Goal: Information Seeking & Learning: Learn about a topic

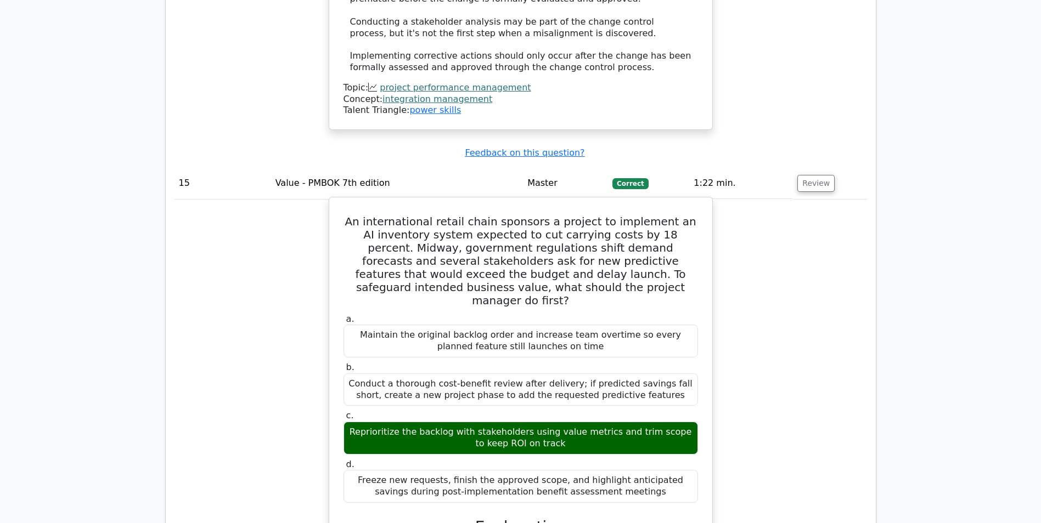
scroll to position [9437, 0]
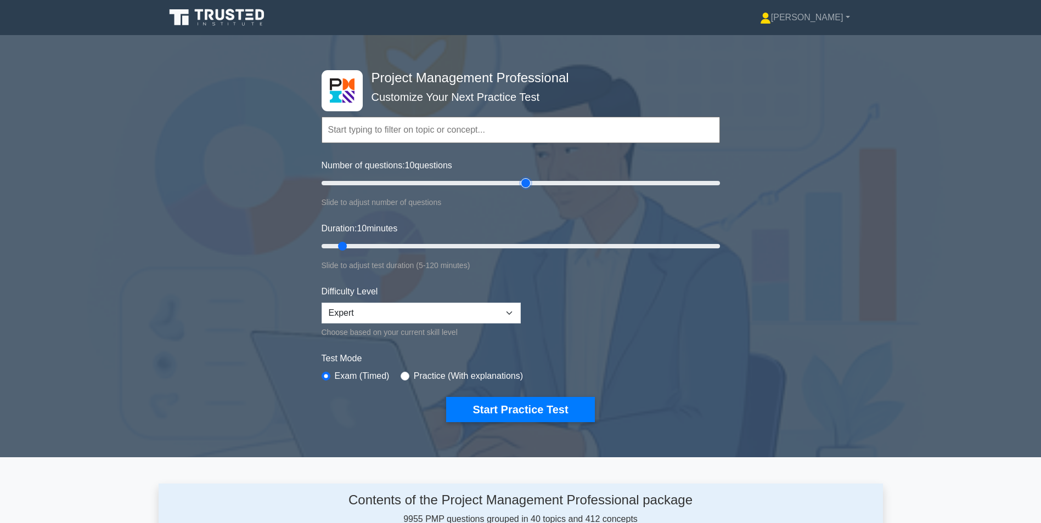
click at [525, 184] on input "Number of questions: 10 questions" at bounding box center [521, 183] width 398 height 13
drag, startPoint x: 525, startPoint y: 184, endPoint x: 518, endPoint y: 186, distance: 7.5
type input "100"
click at [518, 186] on input "Number of questions: 100 questions" at bounding box center [521, 183] width 398 height 13
click at [522, 243] on input "Duration: 10 minutes" at bounding box center [521, 246] width 398 height 13
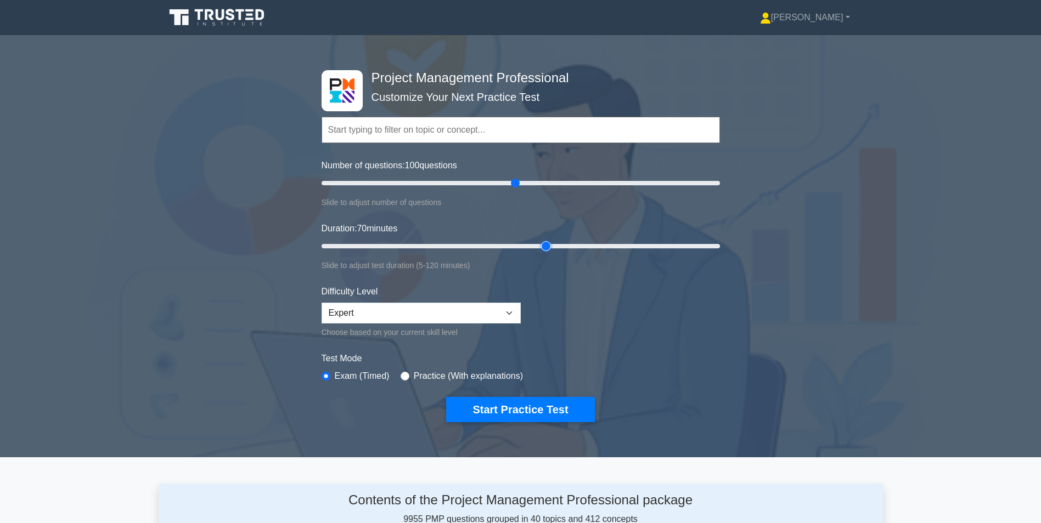
click at [542, 243] on input "Duration: 70 minutes" at bounding box center [521, 246] width 398 height 13
click at [550, 244] on input "Duration: 70 minutes" at bounding box center [521, 246] width 398 height 13
click at [561, 245] on input "Duration: 70 minutes" at bounding box center [521, 246] width 398 height 13
click at [572, 244] on input "Duration: 80 minutes" at bounding box center [521, 246] width 398 height 13
click at [582, 244] on input "Duration: 80 minutes" at bounding box center [521, 246] width 398 height 13
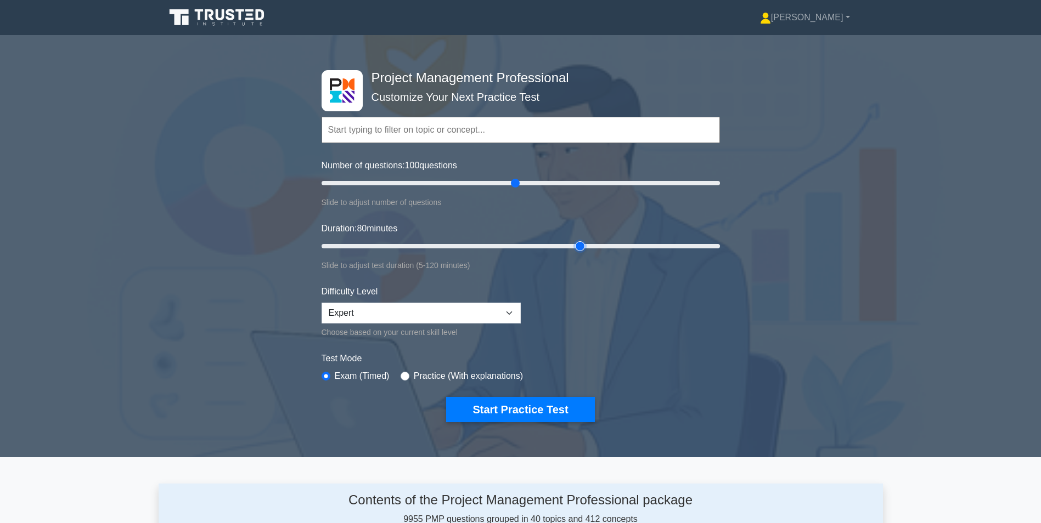
click at [587, 244] on input "Duration: 80 minutes" at bounding box center [521, 246] width 398 height 13
click at [590, 245] on input "Duration: 85 minutes" at bounding box center [521, 246] width 398 height 13
click at [597, 245] on input "Duration: 85 minutes" at bounding box center [521, 246] width 398 height 13
click at [607, 245] on input "Duration: 90 minutes" at bounding box center [521, 246] width 398 height 13
click at [619, 244] on input "Duration: 90 minutes" at bounding box center [521, 246] width 398 height 13
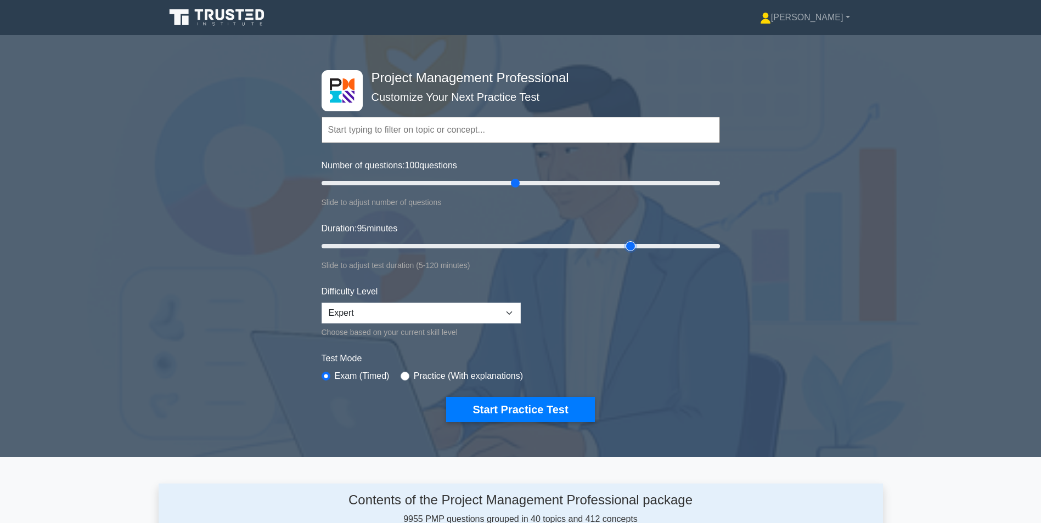
click at [622, 244] on input "Duration: 95 minutes" at bounding box center [521, 246] width 398 height 13
click at [638, 244] on input "Duration: 95 minutes" at bounding box center [521, 246] width 398 height 13
type input "100"
click at [650, 244] on input "Duration: 100 minutes" at bounding box center [521, 246] width 398 height 13
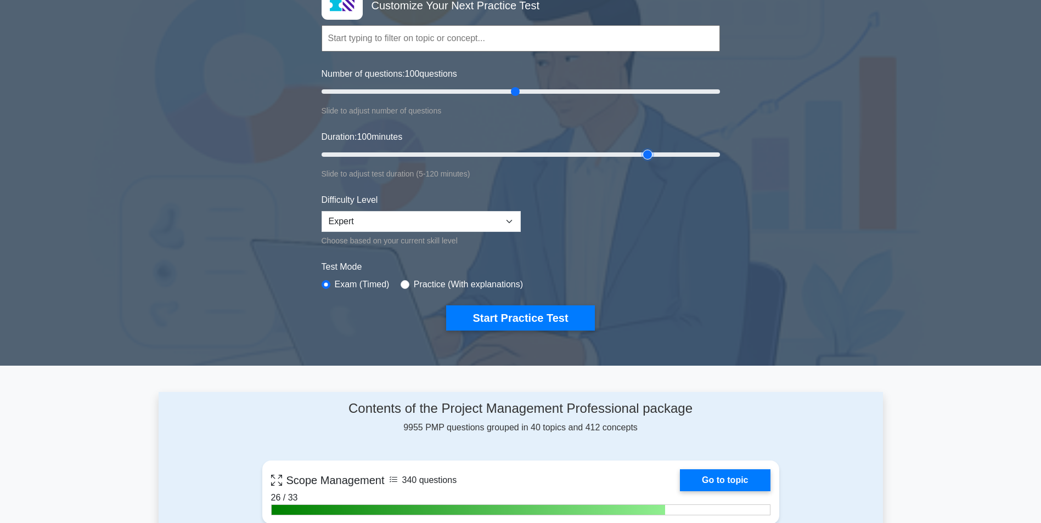
scroll to position [110, 0]
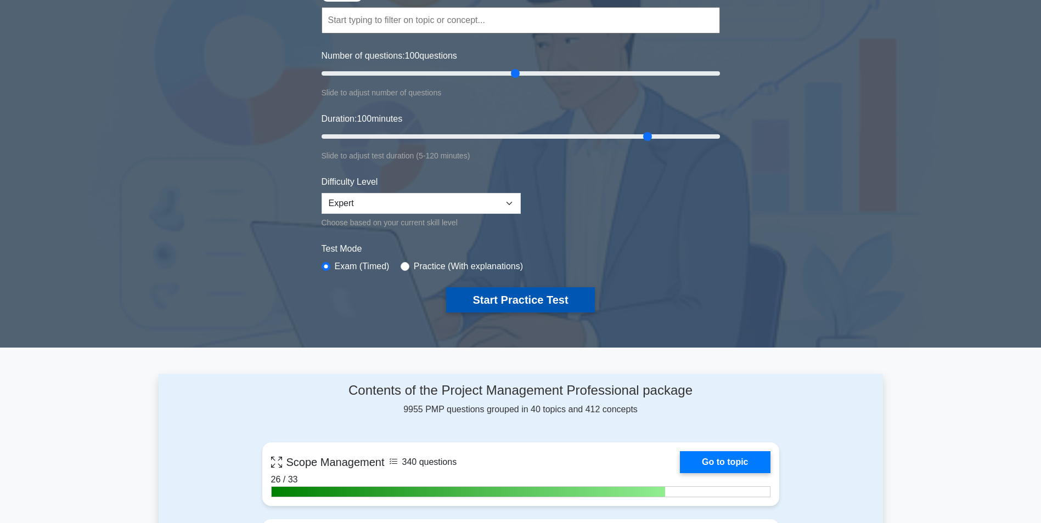
click at [520, 295] on button "Start Practice Test" at bounding box center [520, 299] width 148 height 25
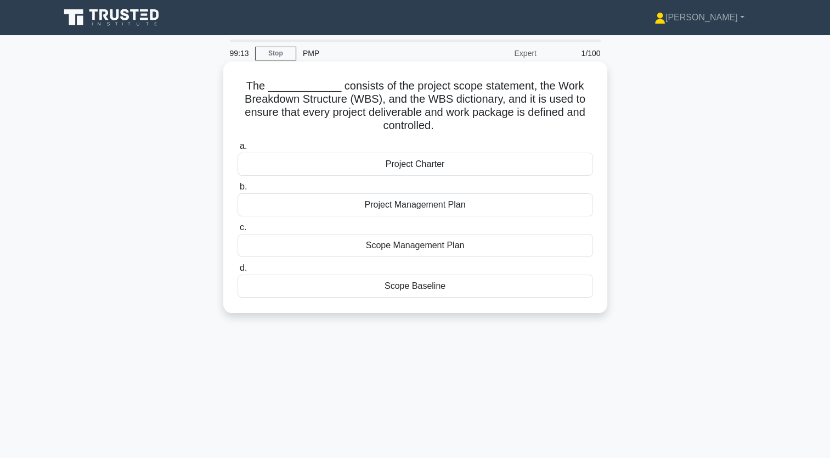
click at [407, 286] on div "Scope Baseline" at bounding box center [416, 285] width 356 height 23
click at [238, 272] on input "d. Scope Baseline" at bounding box center [238, 267] width 0 height 7
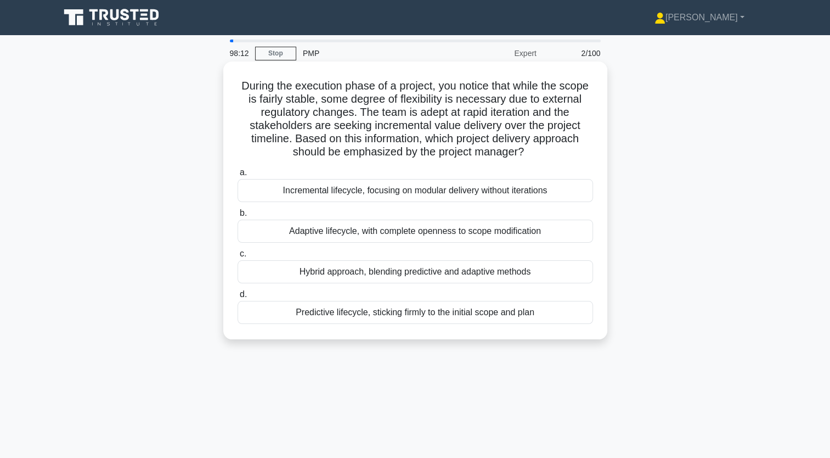
click at [362, 188] on div "Incremental lifecycle, focusing on modular delivery without iterations" at bounding box center [416, 190] width 356 height 23
click at [238, 176] on input "a. Incremental lifecycle, focusing on modular delivery without iterations" at bounding box center [238, 172] width 0 height 7
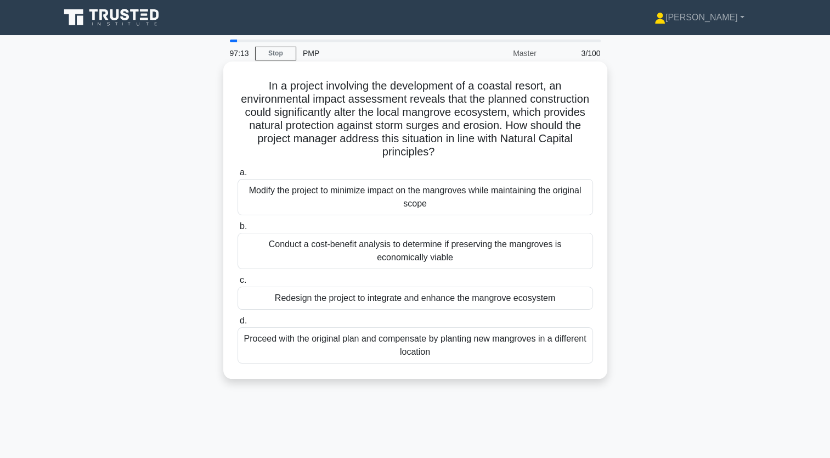
click at [405, 301] on div "Redesign the project to integrate and enhance the mangrove ecosystem" at bounding box center [416, 297] width 356 height 23
click at [238, 284] on input "c. Redesign the project to integrate and enhance the mangrove ecosystem" at bounding box center [238, 280] width 0 height 7
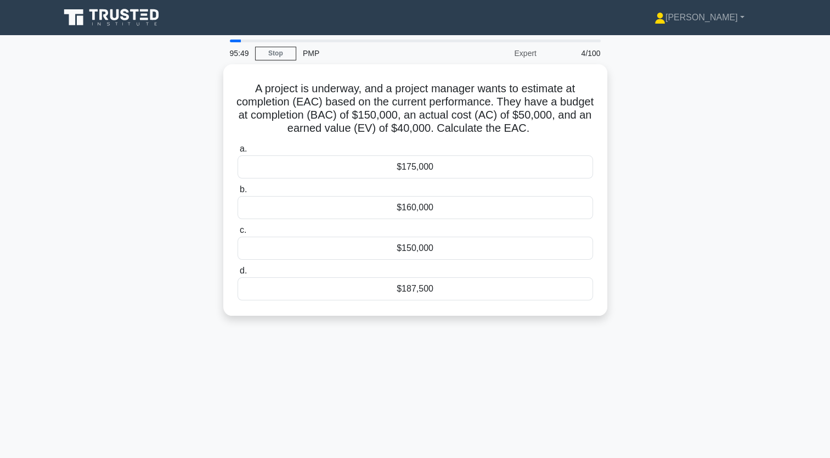
drag, startPoint x: 638, startPoint y: 231, endPoint x: 619, endPoint y: 238, distance: 19.5
click at [636, 232] on div "A project is underway, and a project manager wants to estimate at completion (E…" at bounding box center [415, 196] width 724 height 264
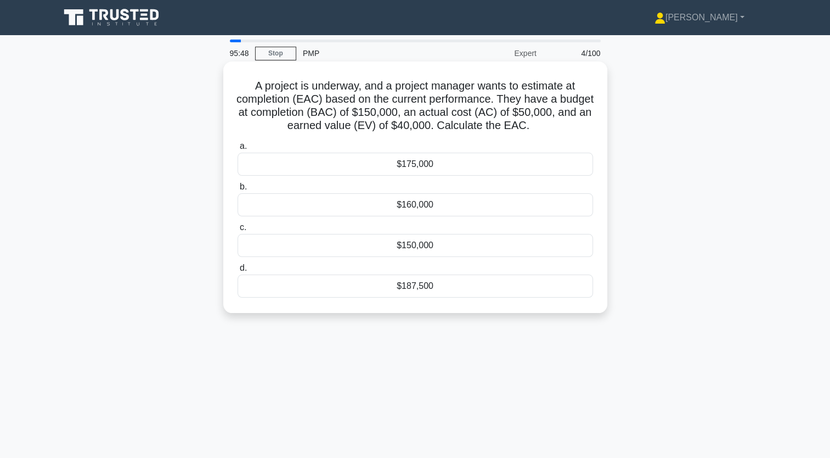
click at [415, 284] on div "$187,500" at bounding box center [416, 285] width 356 height 23
click at [238, 272] on input "d. $187,500" at bounding box center [238, 267] width 0 height 7
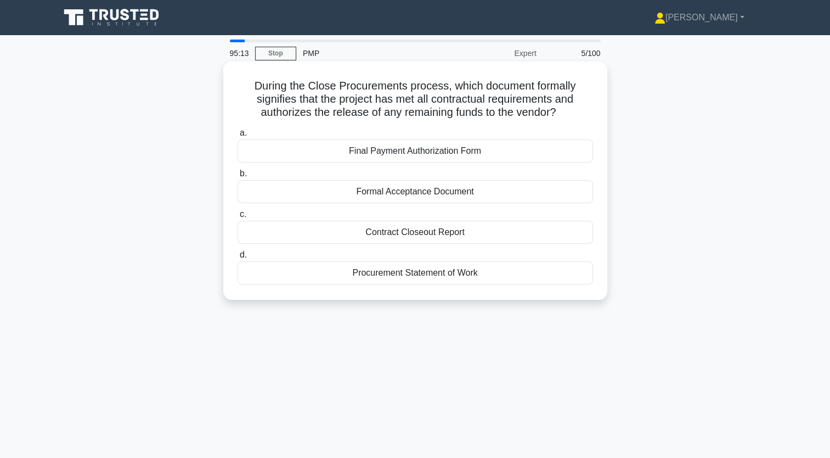
click at [407, 192] on div "Formal Acceptance Document" at bounding box center [416, 191] width 356 height 23
click at [238, 177] on input "b. Formal Acceptance Document" at bounding box center [238, 173] width 0 height 7
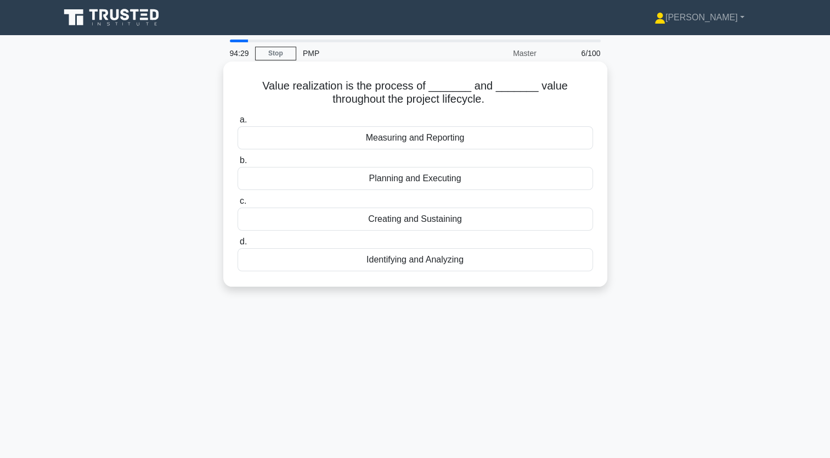
click at [398, 137] on div "Measuring and Reporting" at bounding box center [416, 137] width 356 height 23
click at [238, 123] on input "a. Measuring and Reporting" at bounding box center [238, 119] width 0 height 7
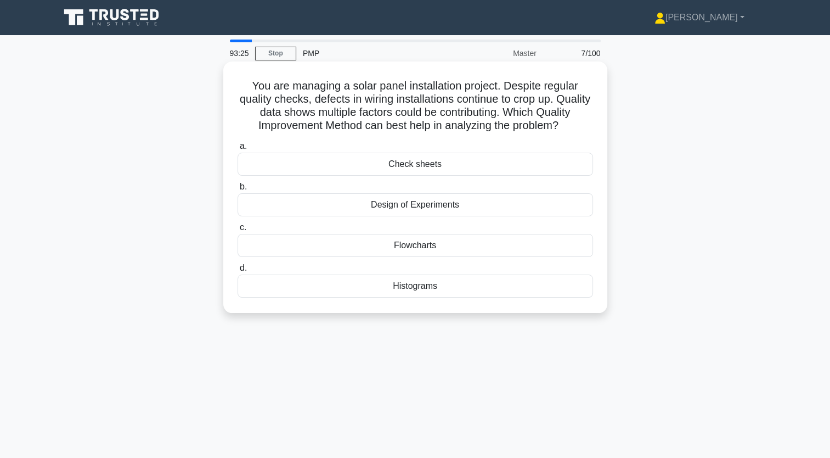
click at [426, 297] on div "Histograms" at bounding box center [416, 285] width 356 height 23
click at [238, 272] on input "d. Histograms" at bounding box center [238, 267] width 0 height 7
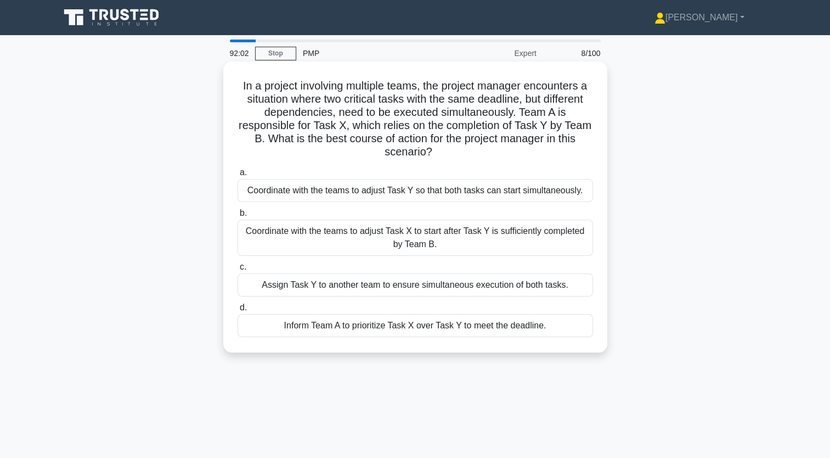
click at [340, 190] on div "Coordinate with the teams to adjust Task Y so that both tasks can start simulta…" at bounding box center [416, 190] width 356 height 23
click at [238, 176] on input "a. Coordinate with the teams to adjust Task Y so that both tasks can start simu…" at bounding box center [238, 172] width 0 height 7
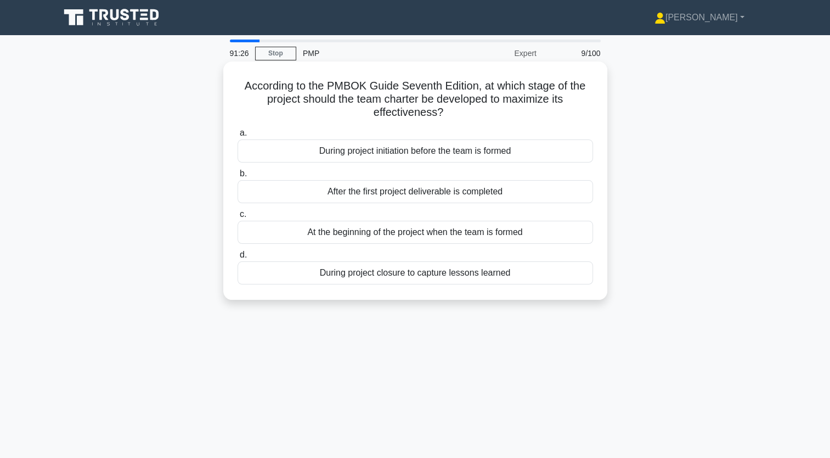
click at [395, 148] on div "During project initiation before the team is formed" at bounding box center [416, 150] width 356 height 23
click at [238, 137] on input "a. During project initiation before the team is formed" at bounding box center [238, 132] width 0 height 7
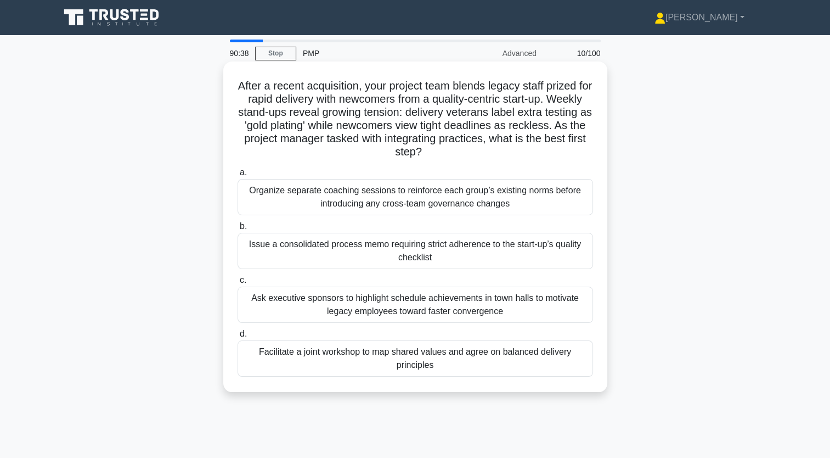
scroll to position [55, 0]
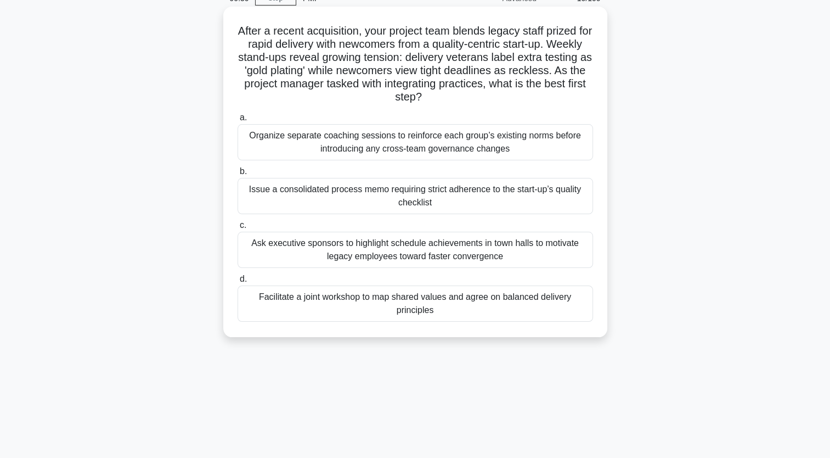
click at [406, 295] on div "Facilitate a joint workshop to map shared values and agree on balanced delivery…" at bounding box center [416, 303] width 356 height 36
click at [238, 283] on input "d. Facilitate a joint workshop to map shared values and agree on balanced deliv…" at bounding box center [238, 278] width 0 height 7
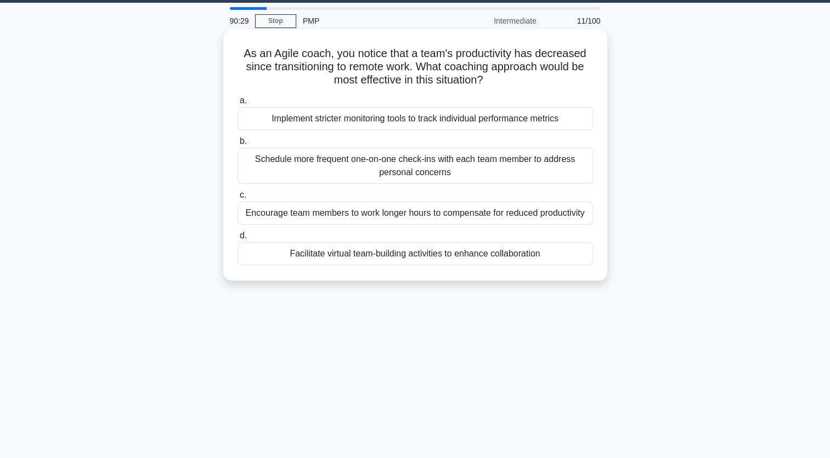
scroll to position [0, 0]
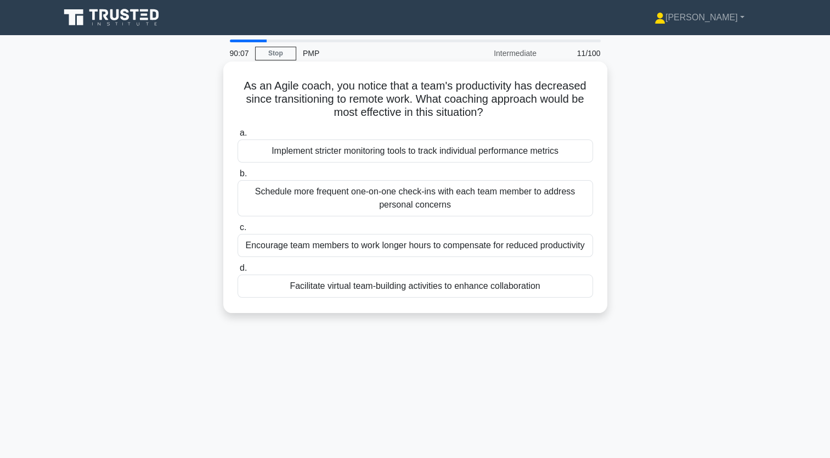
click at [392, 289] on div "Facilitate virtual team-building activities to enhance collaboration" at bounding box center [416, 285] width 356 height 23
click at [238, 272] on input "d. Facilitate virtual team-building activities to enhance collaboration" at bounding box center [238, 267] width 0 height 7
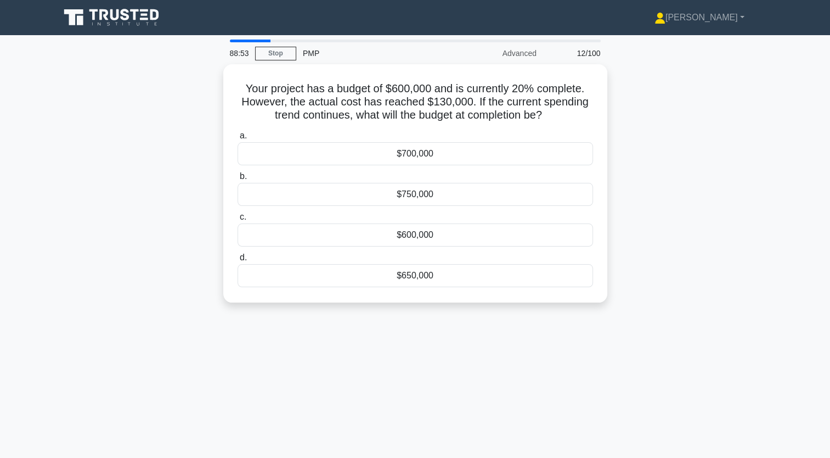
drag, startPoint x: 505, startPoint y: 373, endPoint x: 477, endPoint y: 350, distance: 35.9
click at [504, 373] on div "88:53 Stop PMP Advanced 12/100 Your project has a budget of $600,000 and is cur…" at bounding box center [415, 314] width 724 height 549
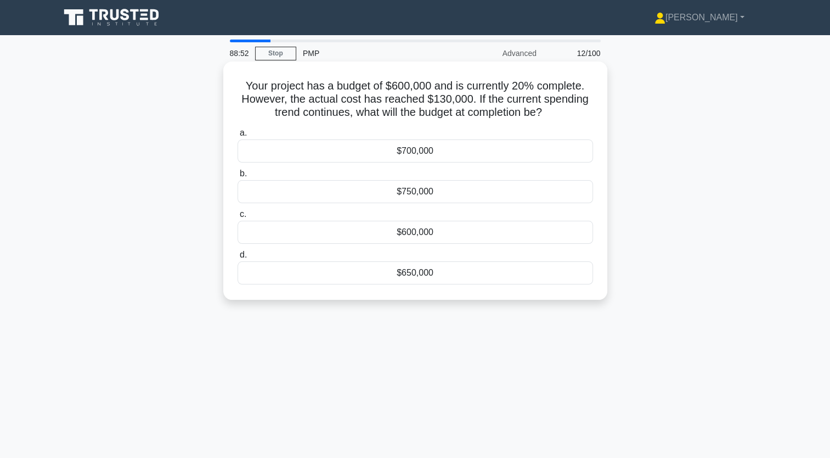
click at [420, 273] on div "$650,000" at bounding box center [416, 272] width 356 height 23
click at [238, 258] on input "d. $650,000" at bounding box center [238, 254] width 0 height 7
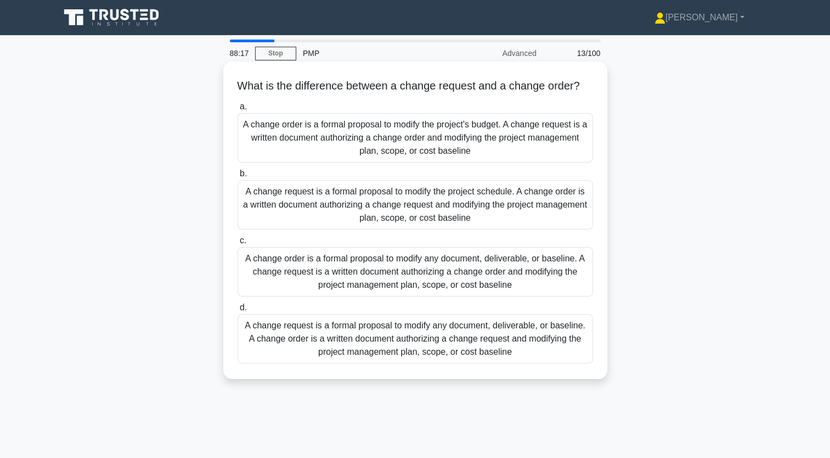
drag, startPoint x: 469, startPoint y: 346, endPoint x: 465, endPoint y: 353, distance: 7.9
click at [465, 353] on div "A change request is a formal proposal to modify any document, deliverable, or b…" at bounding box center [416, 338] width 356 height 49
click at [238, 311] on input "d. A change request is a formal proposal to modify any document, deliverable, o…" at bounding box center [238, 307] width 0 height 7
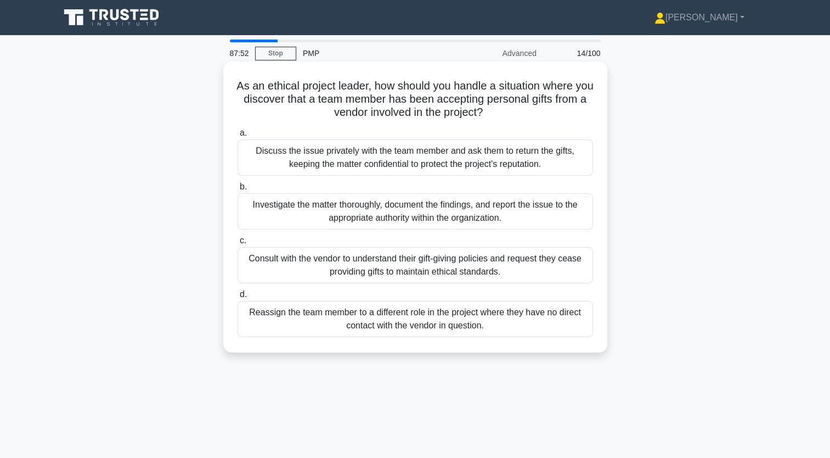
click at [517, 208] on div "Investigate the matter thoroughly, document the findings, and report the issue …" at bounding box center [416, 211] width 356 height 36
click at [238, 190] on input "b. Investigate the matter thoroughly, document the findings, and report the iss…" at bounding box center [238, 186] width 0 height 7
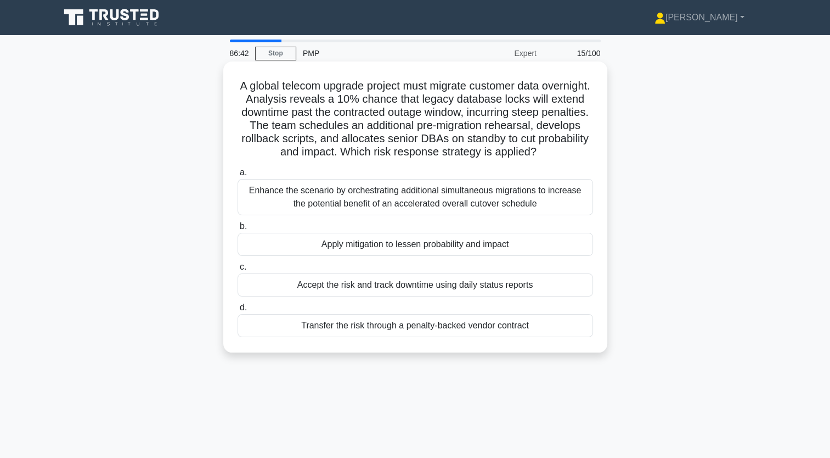
click at [393, 243] on div "Apply mitigation to lessen probability and impact" at bounding box center [416, 244] width 356 height 23
click at [238, 230] on input "b. Apply mitigation to lessen probability and impact" at bounding box center [238, 226] width 0 height 7
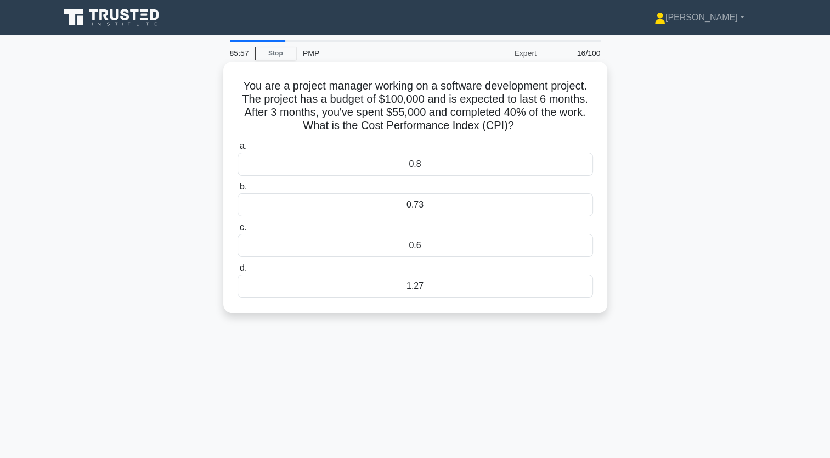
click at [429, 206] on div "0.73" at bounding box center [416, 204] width 356 height 23
click at [238, 190] on input "b. 0.73" at bounding box center [238, 186] width 0 height 7
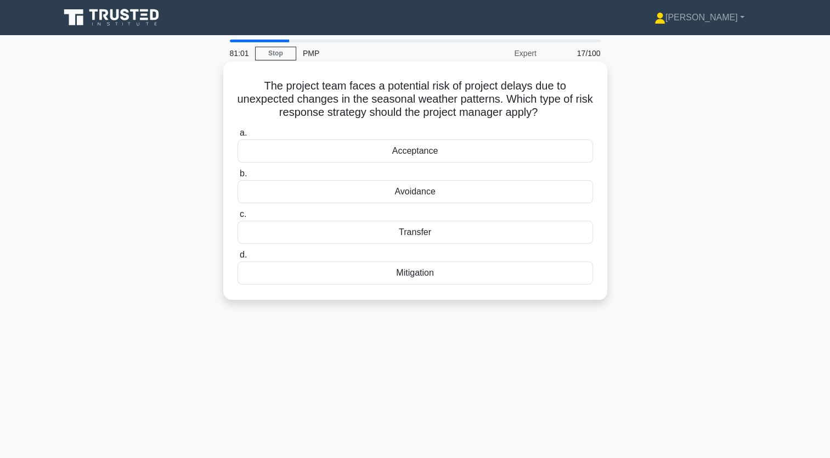
click at [410, 153] on div "Acceptance" at bounding box center [416, 150] width 356 height 23
click at [238, 137] on input "a. Acceptance" at bounding box center [238, 132] width 0 height 7
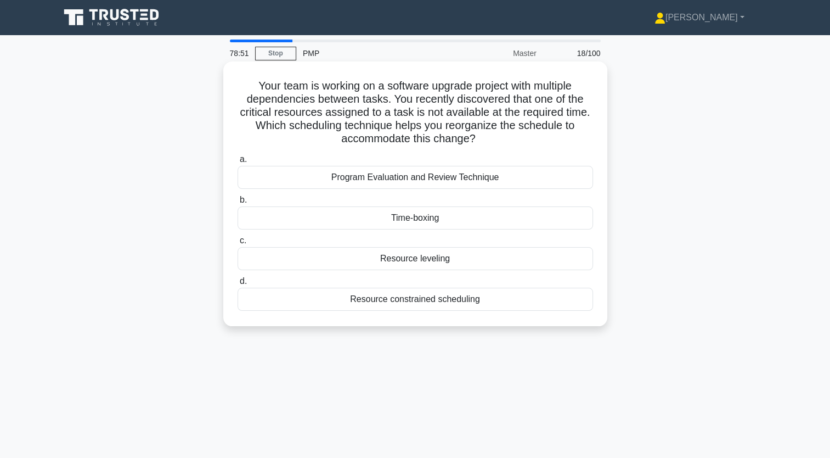
click at [410, 258] on div "Resource leveling" at bounding box center [416, 258] width 356 height 23
click at [238, 244] on input "c. Resource leveling" at bounding box center [238, 240] width 0 height 7
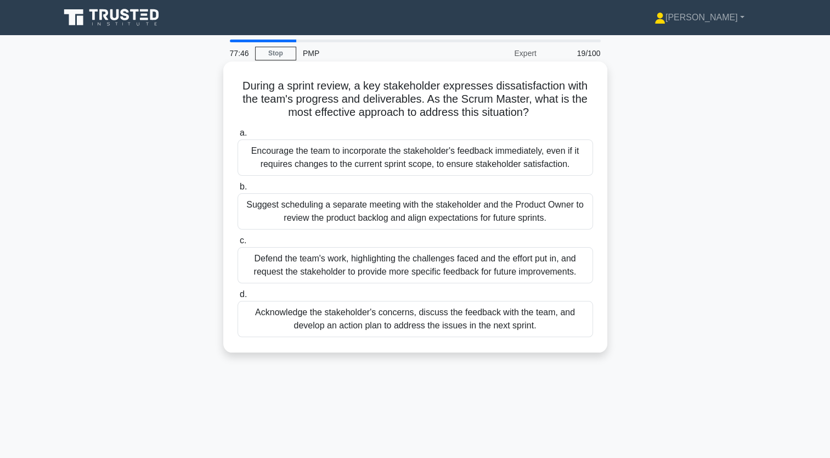
click at [369, 207] on div "Suggest scheduling a separate meeting with the stakeholder and the Product Owne…" at bounding box center [416, 211] width 356 height 36
click at [238, 190] on input "b. Suggest scheduling a separate meeting with the stakeholder and the Product O…" at bounding box center [238, 186] width 0 height 7
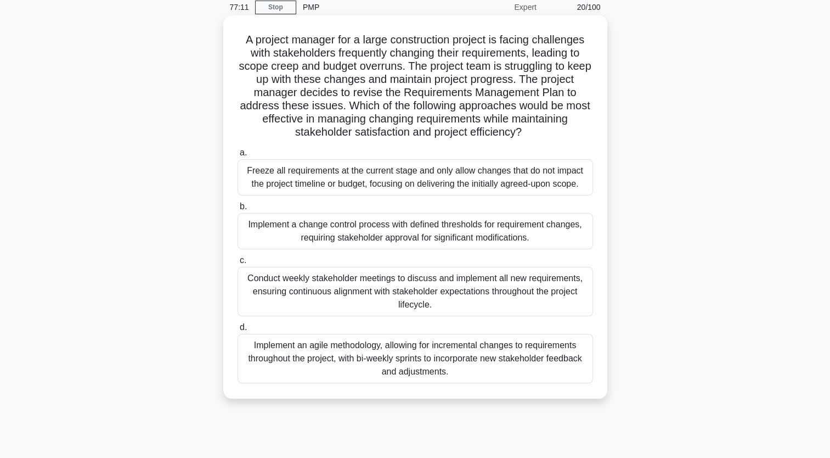
scroll to position [55, 0]
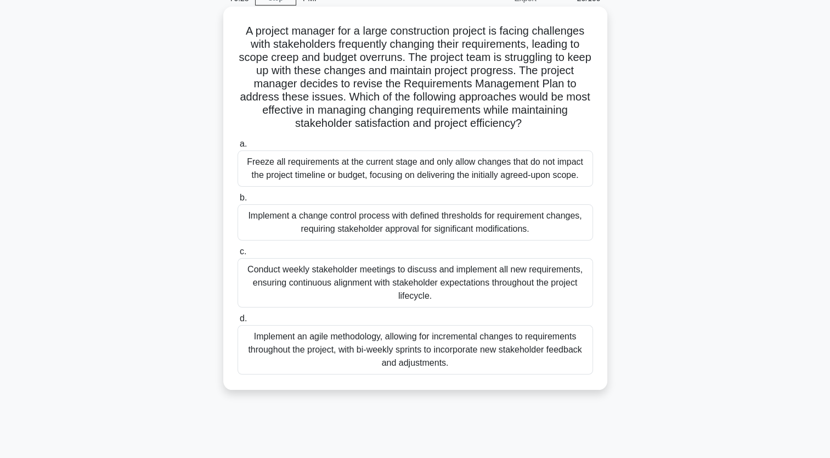
click at [362, 215] on div "Implement a change control process with defined thresholds for requirement chan…" at bounding box center [416, 222] width 356 height 36
click at [238, 201] on input "b. Implement a change control process with defined thresholds for requirement c…" at bounding box center [238, 197] width 0 height 7
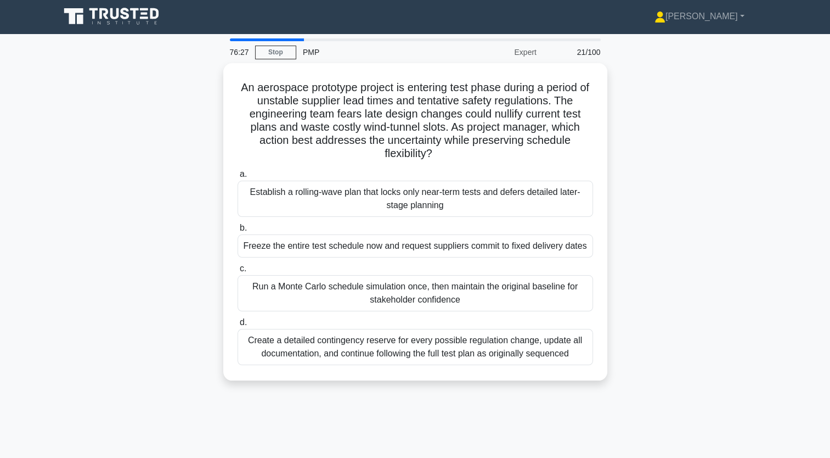
scroll to position [0, 0]
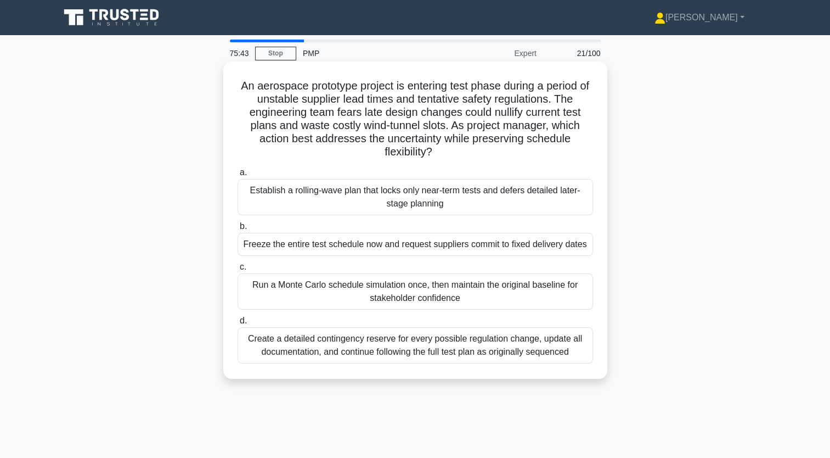
click at [322, 196] on div "Establish a rolling-wave plan that locks only near-term tests and defers detail…" at bounding box center [416, 197] width 356 height 36
click at [238, 176] on input "a. Establish a rolling-wave plan that locks only near-term tests and defers det…" at bounding box center [238, 172] width 0 height 7
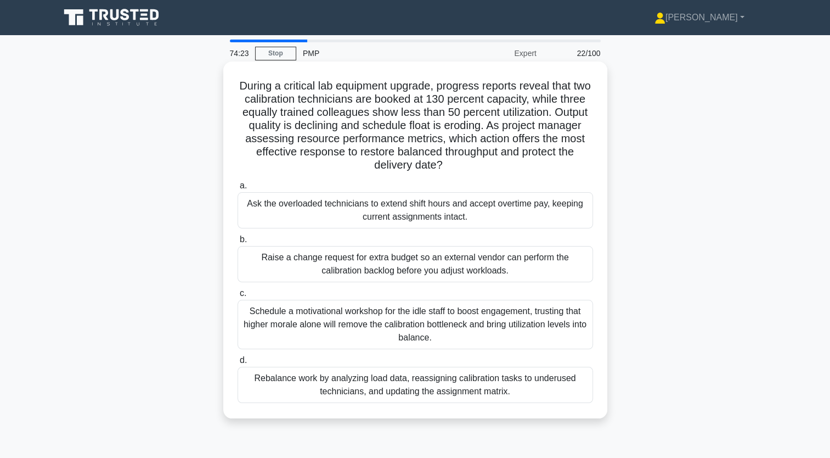
click at [443, 383] on div "Rebalance work by analyzing load data, reassigning calibration tasks to underus…" at bounding box center [416, 385] width 356 height 36
click at [238, 364] on input "d. Rebalance work by analyzing load data, reassigning calibration tasks to unde…" at bounding box center [238, 360] width 0 height 7
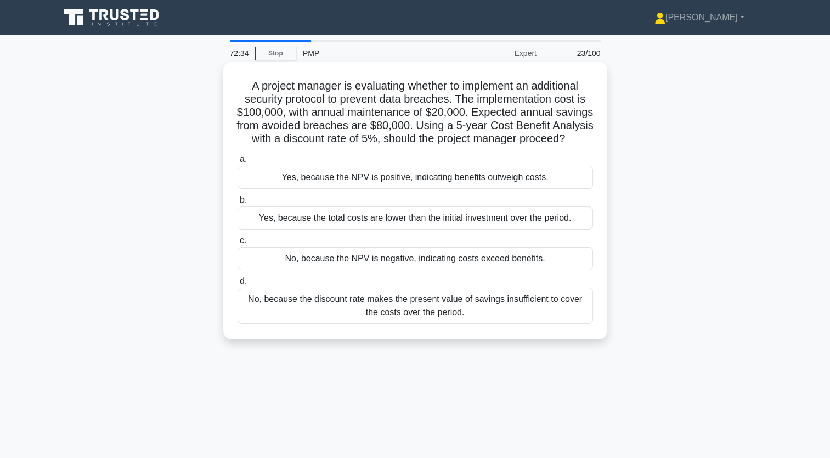
click at [443, 229] on div "Yes, because the total costs are lower than the initial investment over the per…" at bounding box center [416, 217] width 356 height 23
click at [238, 204] on input "b. Yes, because the total costs are lower than the initial investment over the …" at bounding box center [238, 199] width 0 height 7
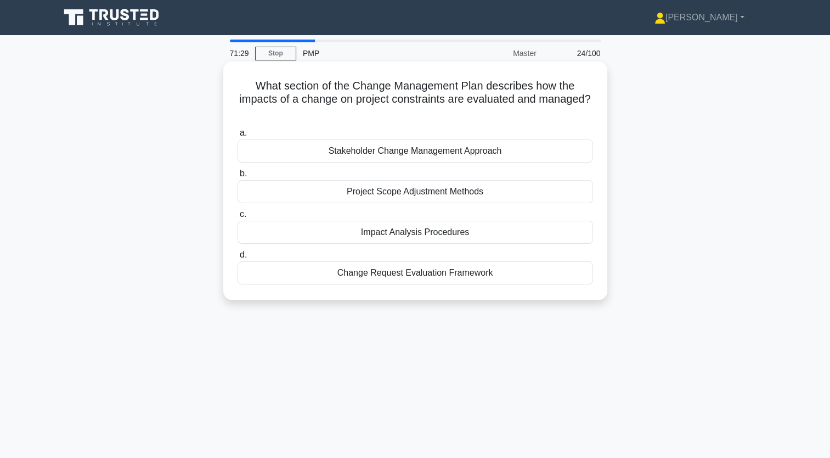
click at [422, 271] on div "Change Request Evaluation Framework" at bounding box center [416, 272] width 356 height 23
click at [238, 258] on input "d. Change Request Evaluation Framework" at bounding box center [238, 254] width 0 height 7
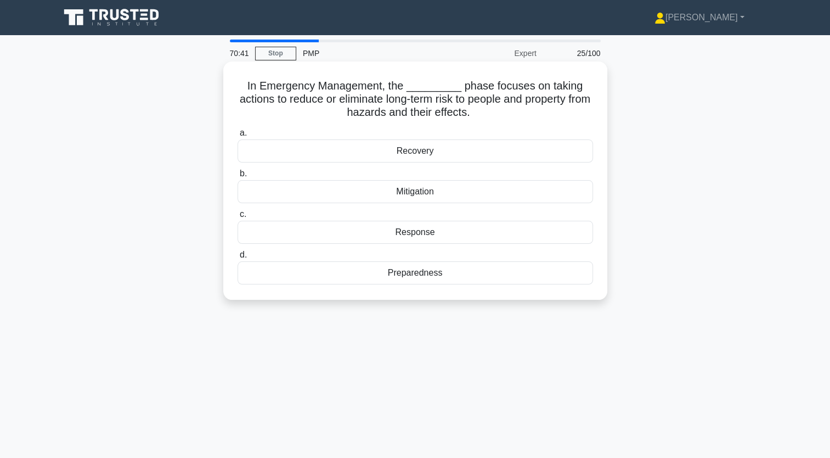
click at [419, 155] on div "Recovery" at bounding box center [416, 150] width 356 height 23
click at [238, 137] on input "a. Recovery" at bounding box center [238, 132] width 0 height 7
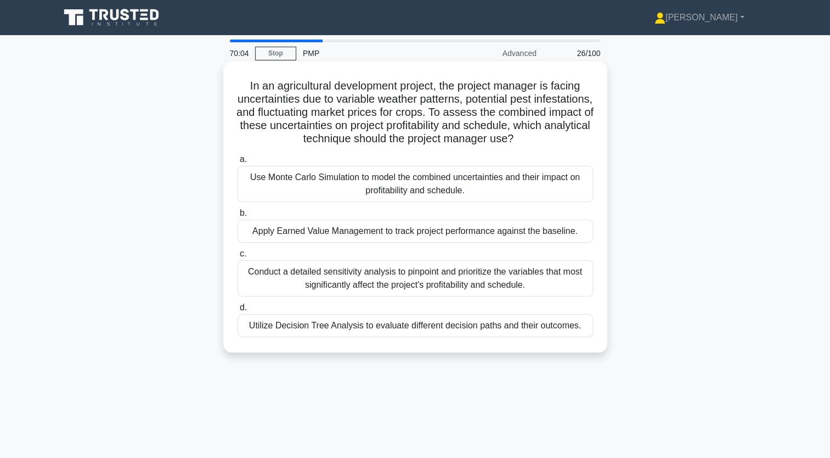
click at [435, 193] on div "Use Monte Carlo Simulation to model the combined uncertainties and their impact…" at bounding box center [416, 184] width 356 height 36
click at [238, 163] on input "a. Use Monte Carlo Simulation to model the combined uncertainties and their imp…" at bounding box center [238, 159] width 0 height 7
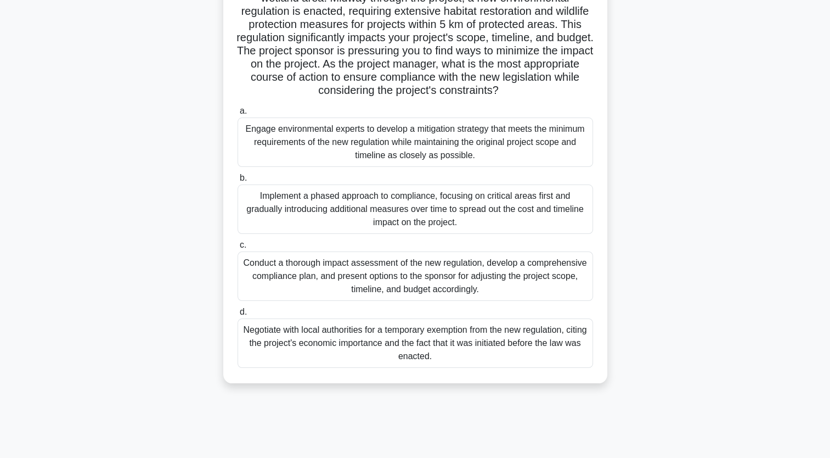
scroll to position [110, 0]
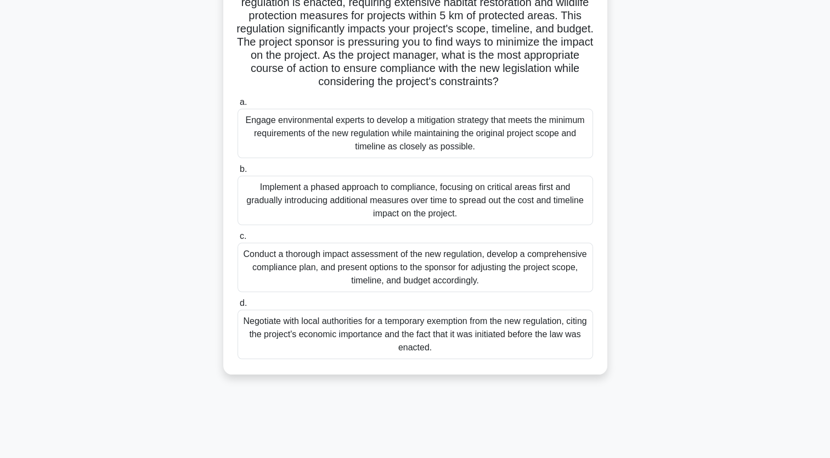
click at [446, 270] on div "Conduct a thorough impact assessment of the new regulation, develop a comprehen…" at bounding box center [416, 267] width 356 height 49
click at [238, 240] on input "c. Conduct a thorough impact assessment of the new regulation, develop a compre…" at bounding box center [238, 236] width 0 height 7
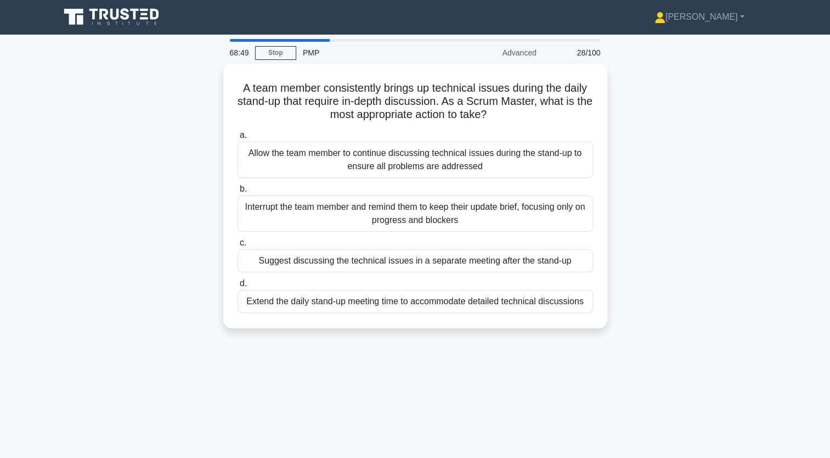
scroll to position [0, 0]
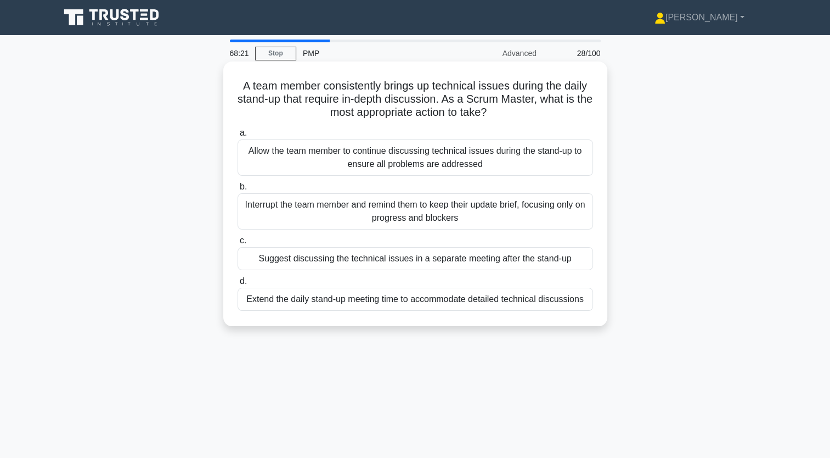
click at [446, 264] on div "Suggest discussing the technical issues in a separate meeting after the stand-up" at bounding box center [416, 258] width 356 height 23
click at [238, 244] on input "c. Suggest discussing the technical issues in a separate meeting after the stan…" at bounding box center [238, 240] width 0 height 7
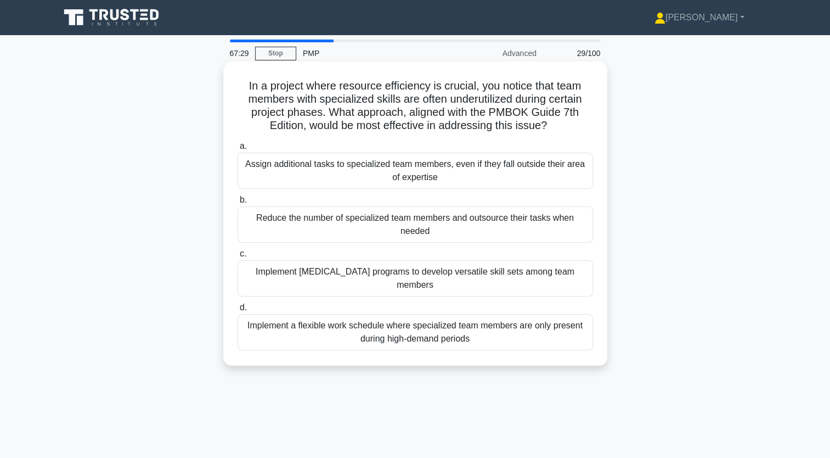
click at [407, 272] on div "Implement cross-training programs to develop versatile skill sets among team me…" at bounding box center [416, 278] width 356 height 36
click at [539, 268] on div "Implement cross-training programs to develop versatile skill sets among team me…" at bounding box center [416, 278] width 356 height 36
click at [238, 257] on input "c. Implement cross-training programs to develop versatile skill sets among team…" at bounding box center [238, 253] width 0 height 7
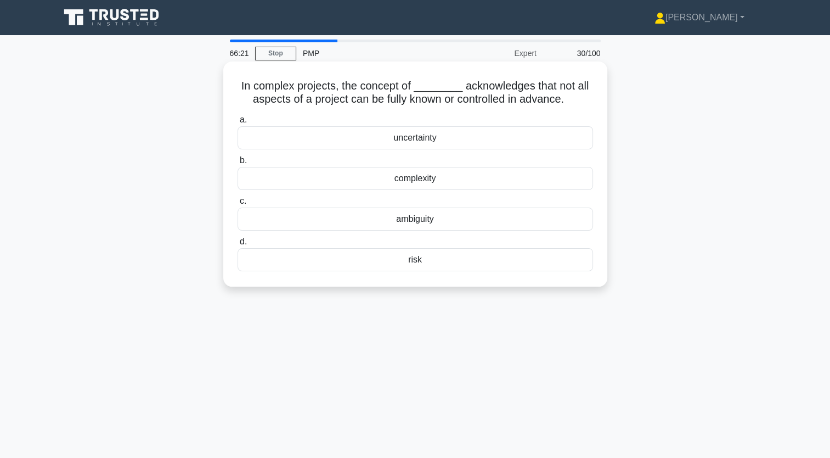
click at [415, 176] on div "complexity" at bounding box center [416, 178] width 356 height 23
click at [238, 164] on input "b. complexity" at bounding box center [238, 160] width 0 height 7
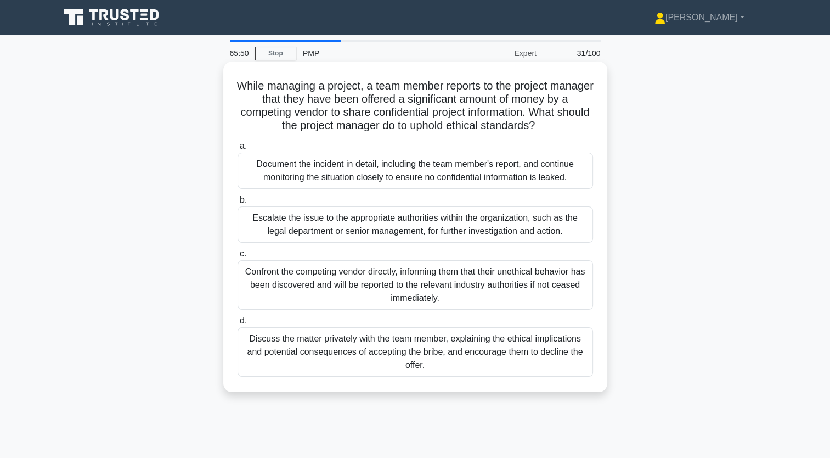
click at [373, 221] on div "Escalate the issue to the appropriate authorities within the organization, such…" at bounding box center [416, 224] width 356 height 36
click at [238, 204] on input "b. Escalate the issue to the appropriate authorities within the organization, s…" at bounding box center [238, 199] width 0 height 7
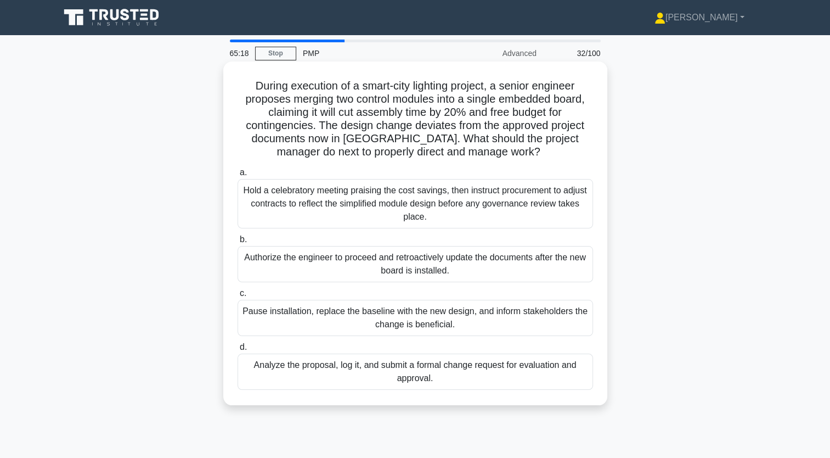
click at [525, 363] on div "Analyze the proposal, log it, and submit a formal change request for evaluation…" at bounding box center [416, 371] width 356 height 36
click at [238, 351] on input "d. Analyze the proposal, log it, and submit a formal change request for evaluat…" at bounding box center [238, 346] width 0 height 7
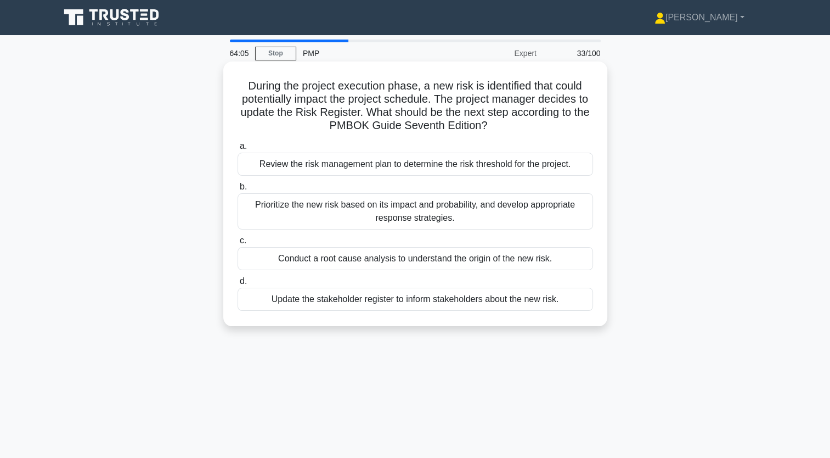
click at [443, 206] on div "Prioritize the new risk based on its impact and probability, and develop approp…" at bounding box center [416, 211] width 356 height 36
click at [238, 190] on input "b. Prioritize the new risk based on its impact and probability, and develop app…" at bounding box center [238, 186] width 0 height 7
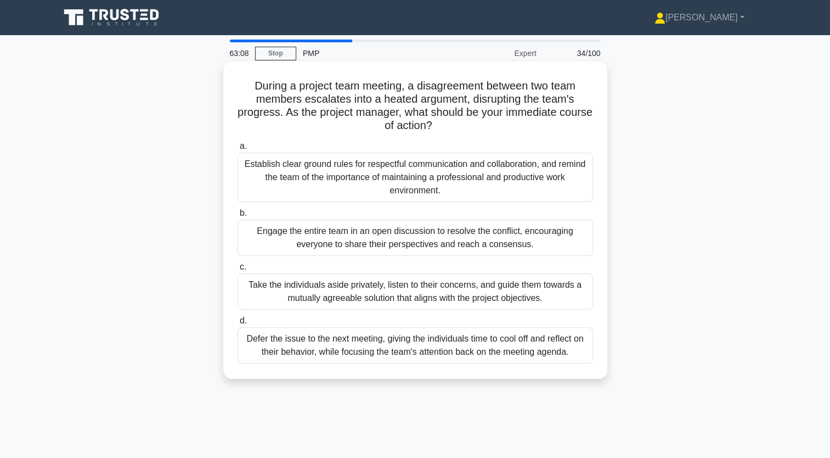
click at [411, 292] on div "Take the individuals aside privately, listen to their concerns, and guide them …" at bounding box center [416, 291] width 356 height 36
click at [238, 270] on input "c. Take the individuals aside privately, listen to their concerns, and guide th…" at bounding box center [238, 266] width 0 height 7
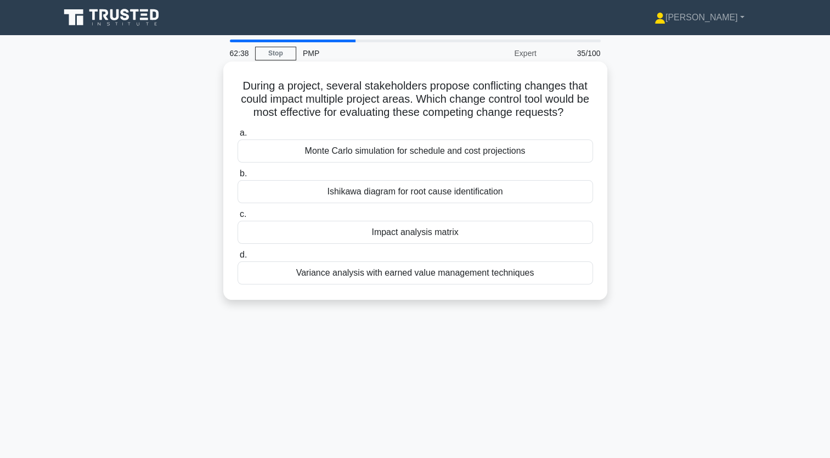
click at [397, 230] on div "Impact analysis matrix" at bounding box center [416, 232] width 356 height 23
click at [238, 218] on input "c. Impact analysis matrix" at bounding box center [238, 214] width 0 height 7
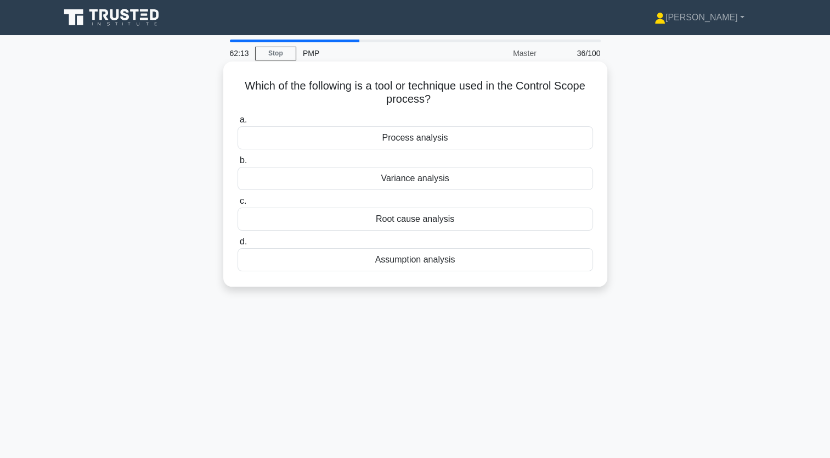
click at [414, 176] on div "Variance analysis" at bounding box center [416, 178] width 356 height 23
click at [238, 164] on input "b. Variance analysis" at bounding box center [238, 160] width 0 height 7
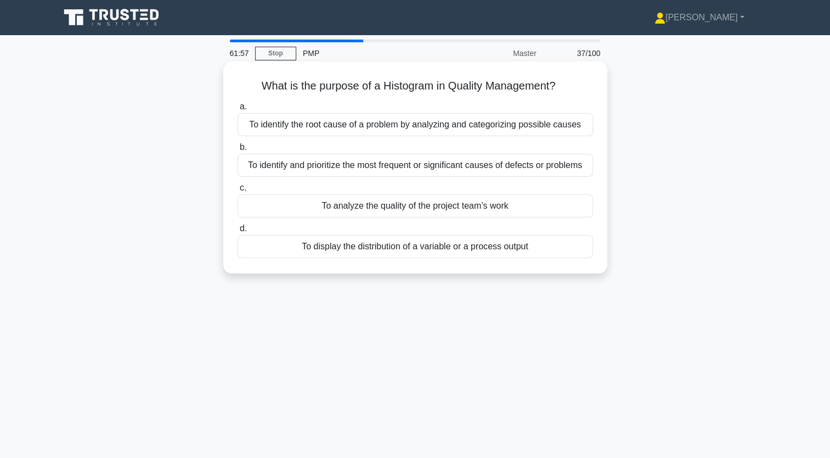
click at [476, 245] on div "To display the distribution of a variable or a process output" at bounding box center [416, 246] width 356 height 23
click at [238, 232] on input "d. To display the distribution of a variable or a process output" at bounding box center [238, 228] width 0 height 7
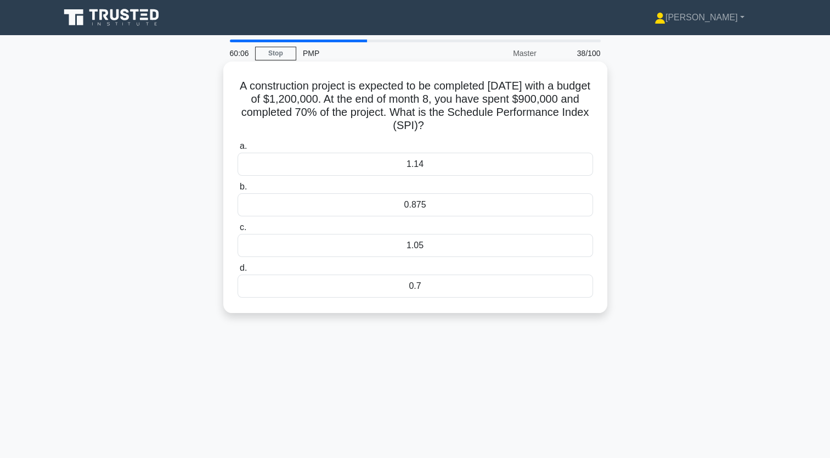
click at [463, 239] on div "1.05" at bounding box center [416, 245] width 356 height 23
click at [238, 231] on input "c. 1.05" at bounding box center [238, 227] width 0 height 7
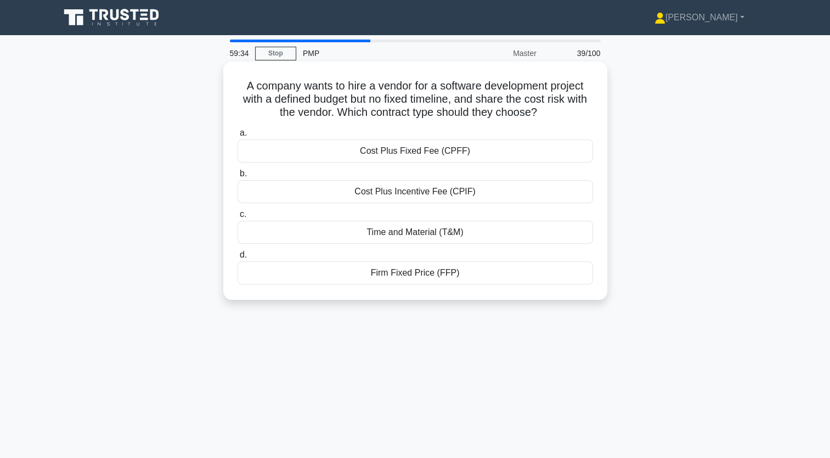
click at [406, 231] on div "Time and Material (T&M)" at bounding box center [416, 232] width 356 height 23
click at [238, 218] on input "c. Time and Material (T&M)" at bounding box center [238, 214] width 0 height 7
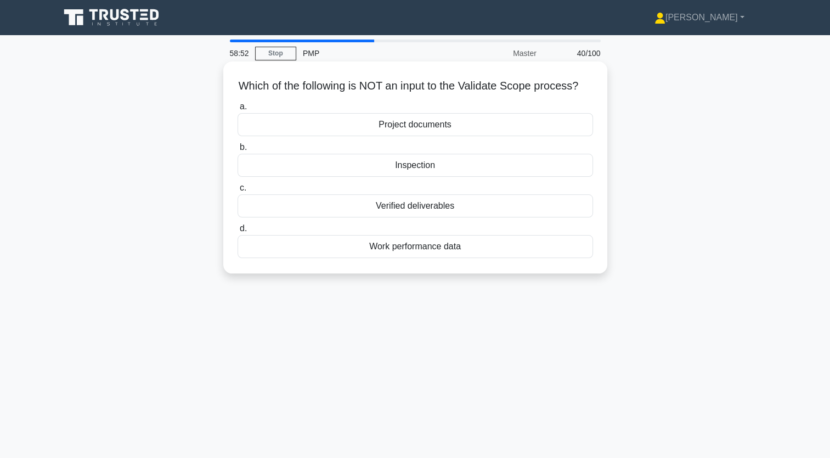
click at [404, 258] on div "Work performance data" at bounding box center [416, 246] width 356 height 23
click at [238, 232] on input "d. Work performance data" at bounding box center [238, 228] width 0 height 7
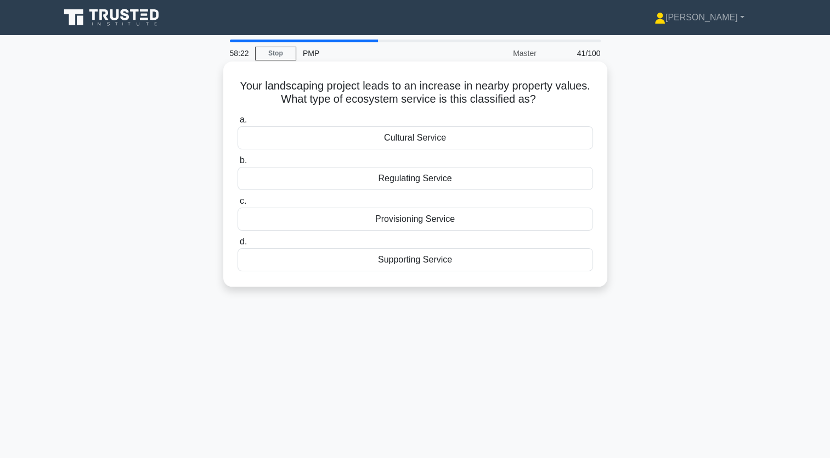
click at [431, 140] on div "Cultural Service" at bounding box center [416, 137] width 356 height 23
click at [238, 123] on input "a. Cultural Service" at bounding box center [238, 119] width 0 height 7
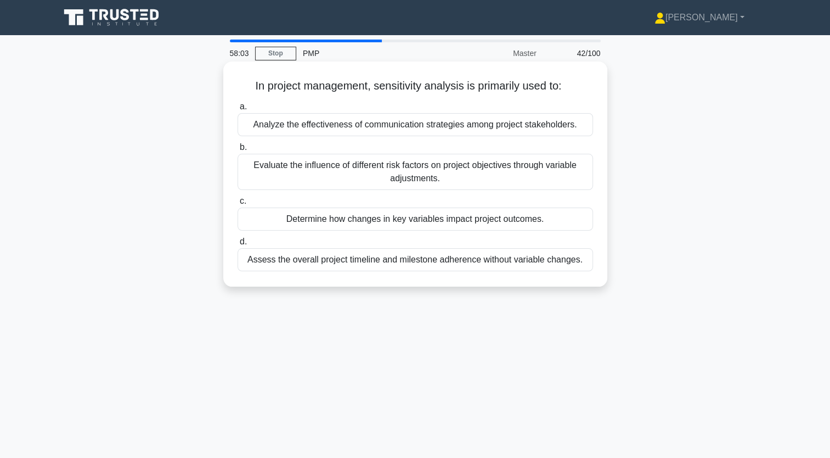
click at [425, 219] on div "Determine how changes in key variables impact project outcomes." at bounding box center [416, 218] width 356 height 23
click at [238, 205] on input "c. Determine how changes in key variables impact project outcomes." at bounding box center [238, 201] width 0 height 7
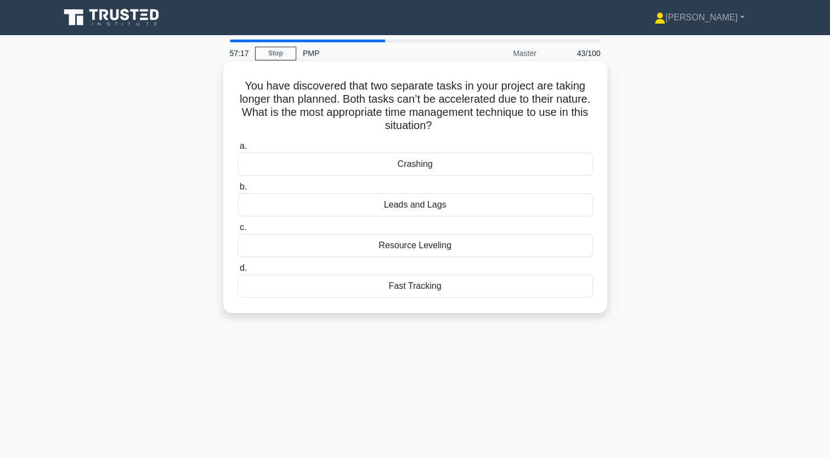
click at [412, 284] on div "Fast Tracking" at bounding box center [416, 285] width 356 height 23
click at [238, 272] on input "d. Fast Tracking" at bounding box center [238, 267] width 0 height 7
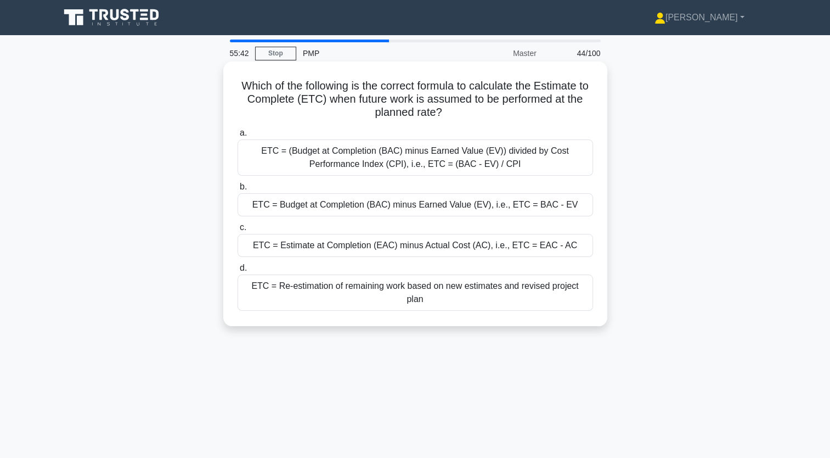
click at [405, 249] on div "ETC = Estimate at Completion (EAC) minus Actual Cost (AC), i.e., ETC = EAC - AC" at bounding box center [416, 245] width 356 height 23
click at [238, 231] on input "c. ETC = Estimate at Completion (EAC) minus Actual Cost (AC), i.e., ETC = EAC -…" at bounding box center [238, 227] width 0 height 7
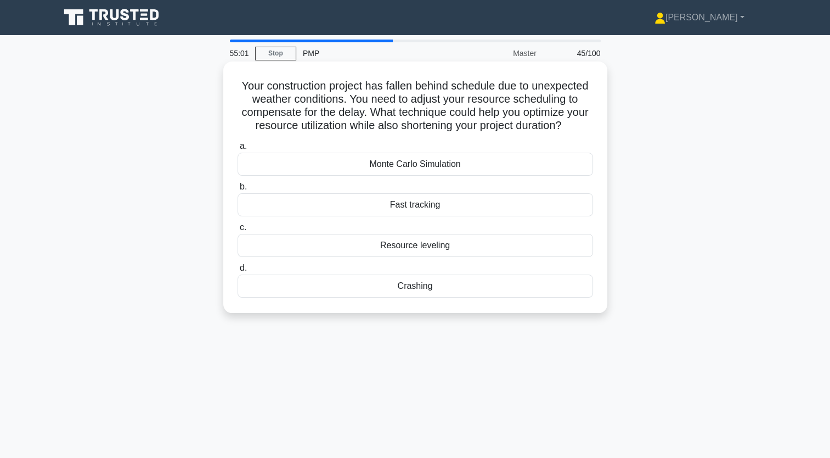
click at [421, 296] on div "Crashing" at bounding box center [416, 285] width 356 height 23
click at [424, 297] on div "Crashing" at bounding box center [416, 285] width 356 height 23
click at [238, 272] on input "d. Crashing" at bounding box center [238, 267] width 0 height 7
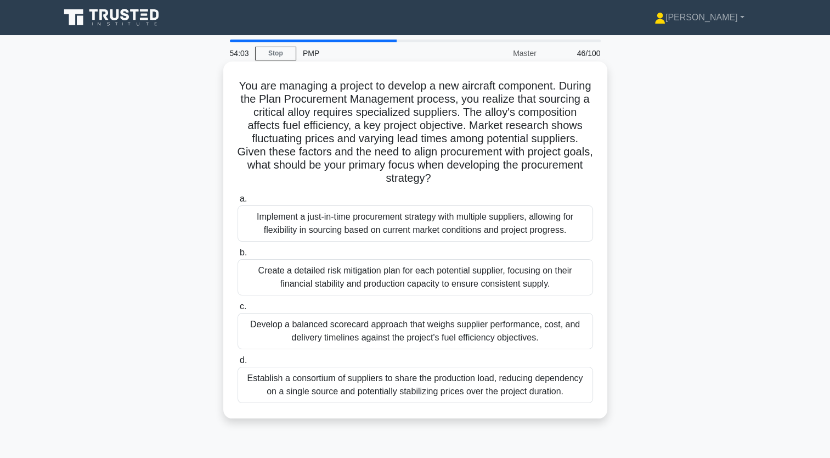
click at [444, 328] on div "Develop a balanced scorecard approach that weighs supplier performance, cost, a…" at bounding box center [416, 331] width 356 height 36
click at [238, 310] on input "c. Develop a balanced scorecard approach that weighs supplier performance, cost…" at bounding box center [238, 306] width 0 height 7
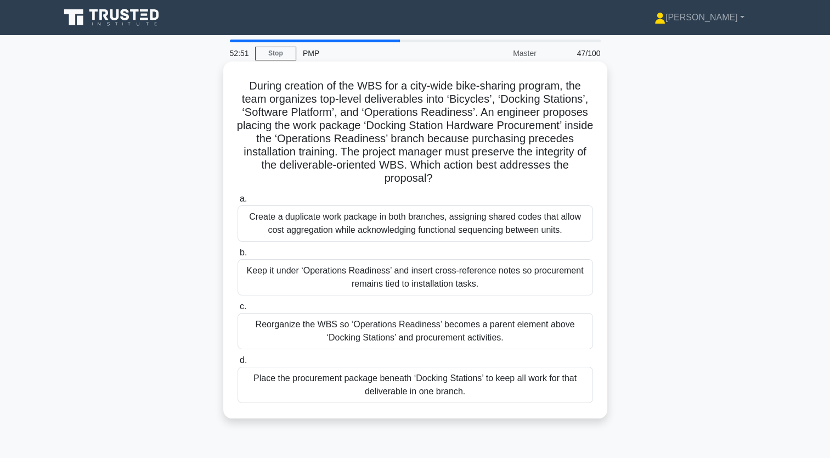
click at [431, 278] on div "Keep it under ‘Operations Readiness’ and insert cross-reference notes so procur…" at bounding box center [416, 277] width 356 height 36
click at [238, 256] on input "b. Keep it under ‘Operations Readiness’ and insert cross-reference notes so pro…" at bounding box center [238, 252] width 0 height 7
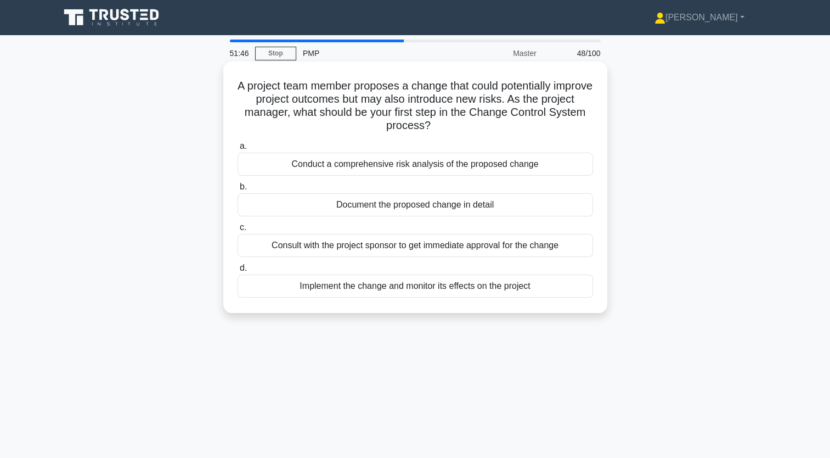
click at [447, 165] on div "Conduct a comprehensive risk analysis of the proposed change" at bounding box center [416, 164] width 356 height 23
click at [238, 150] on input "a. Conduct a comprehensive risk analysis of the proposed change" at bounding box center [238, 146] width 0 height 7
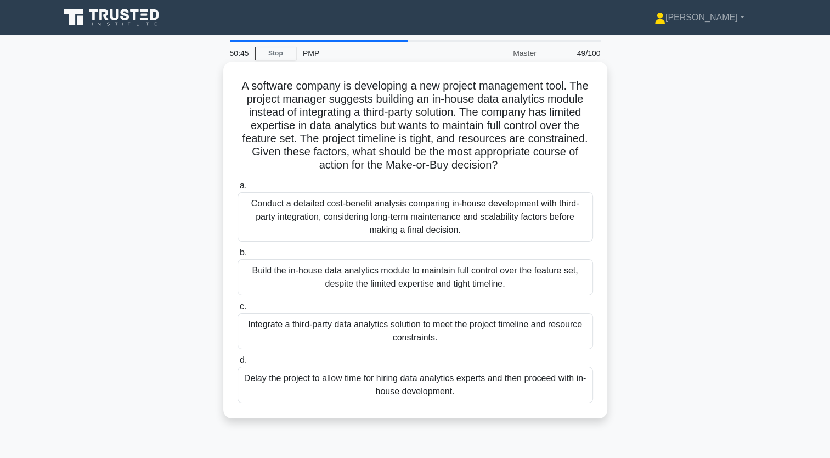
click at [400, 222] on div "Conduct a detailed cost-benefit analysis comparing in-house development with th…" at bounding box center [416, 216] width 356 height 49
click at [238, 189] on input "a. Conduct a detailed cost-benefit analysis comparing in-house development with…" at bounding box center [238, 185] width 0 height 7
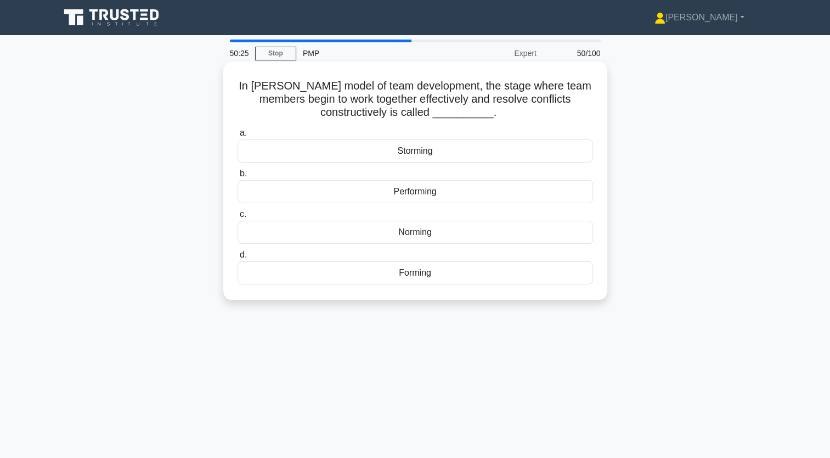
click at [431, 231] on div "Norming" at bounding box center [416, 232] width 356 height 23
click at [238, 218] on input "c. Norming" at bounding box center [238, 214] width 0 height 7
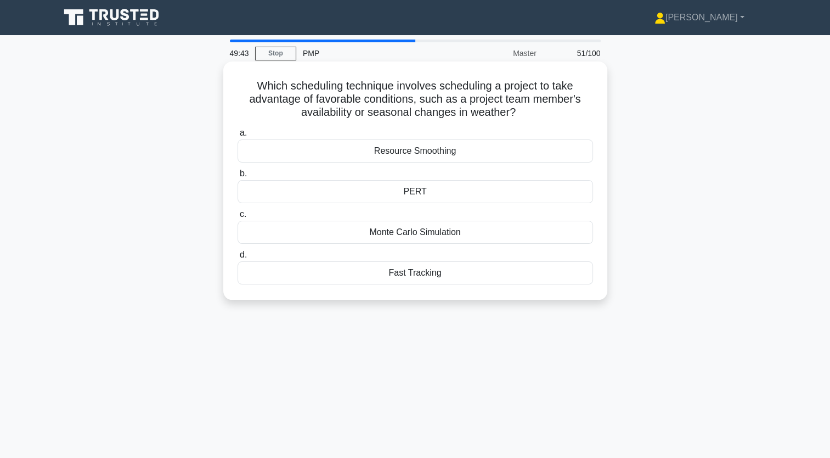
click at [402, 193] on div "PERT" at bounding box center [416, 191] width 356 height 23
click at [238, 177] on input "b. PERT" at bounding box center [238, 173] width 0 height 7
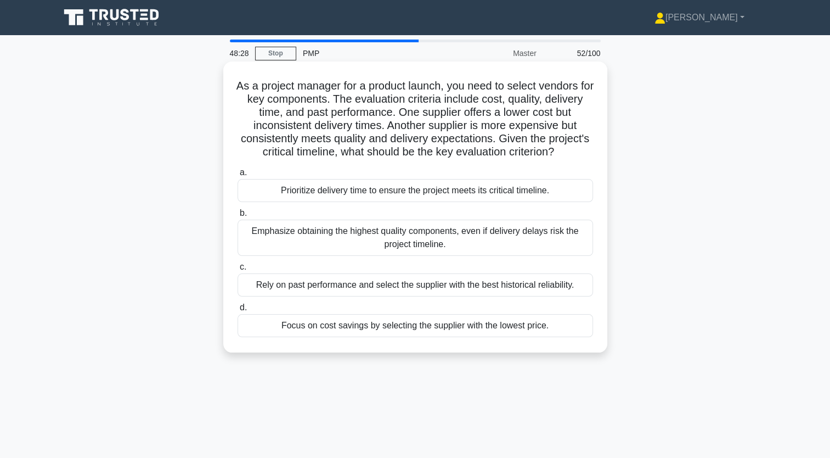
click at [391, 202] on div "Prioritize delivery time to ensure the project meets its critical timeline." at bounding box center [416, 190] width 356 height 23
click at [238, 176] on input "a. Prioritize delivery time to ensure the project meets its critical timeline." at bounding box center [238, 172] width 0 height 7
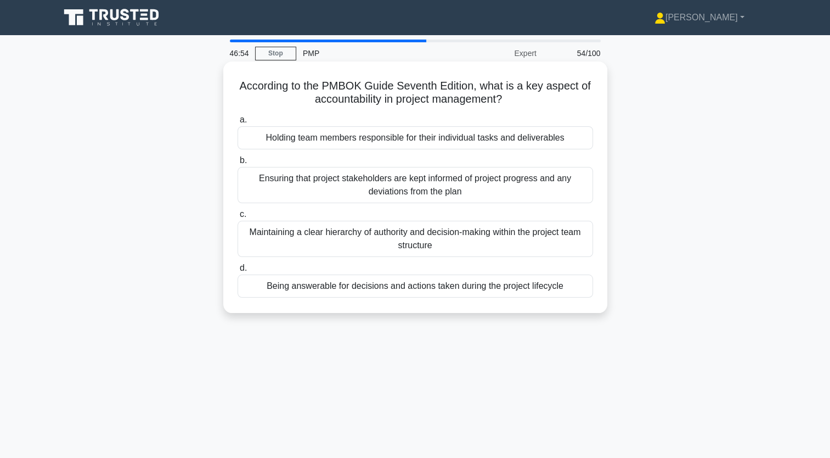
click at [410, 290] on div "Being answerable for decisions and actions taken during the project lifecycle" at bounding box center [416, 285] width 356 height 23
click at [238, 272] on input "d. Being answerable for decisions and actions taken during the project lifecycle" at bounding box center [238, 267] width 0 height 7
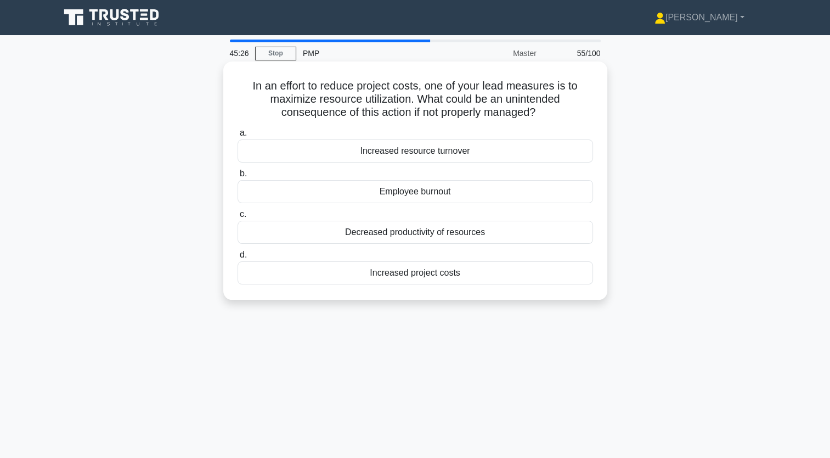
click at [441, 234] on div "Decreased productivity of resources" at bounding box center [416, 232] width 356 height 23
click at [238, 218] on input "c. Decreased productivity of resources" at bounding box center [238, 214] width 0 height 7
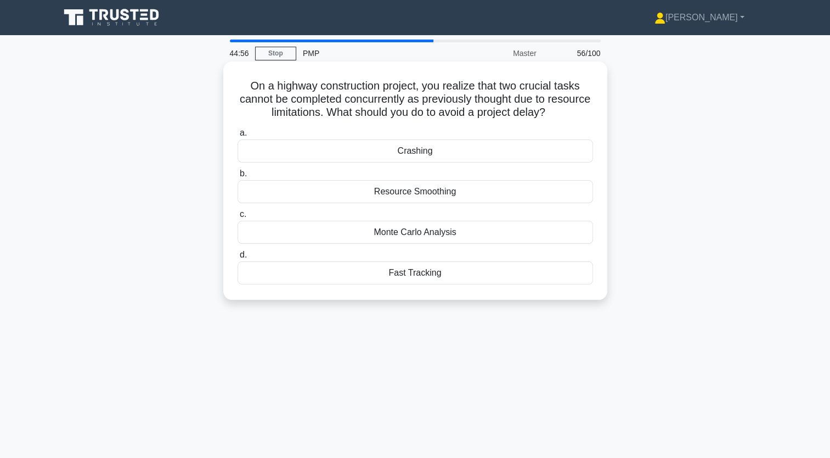
click at [421, 150] on div "Crashing" at bounding box center [416, 150] width 356 height 23
click at [238, 137] on input "a. Crashing" at bounding box center [238, 132] width 0 height 7
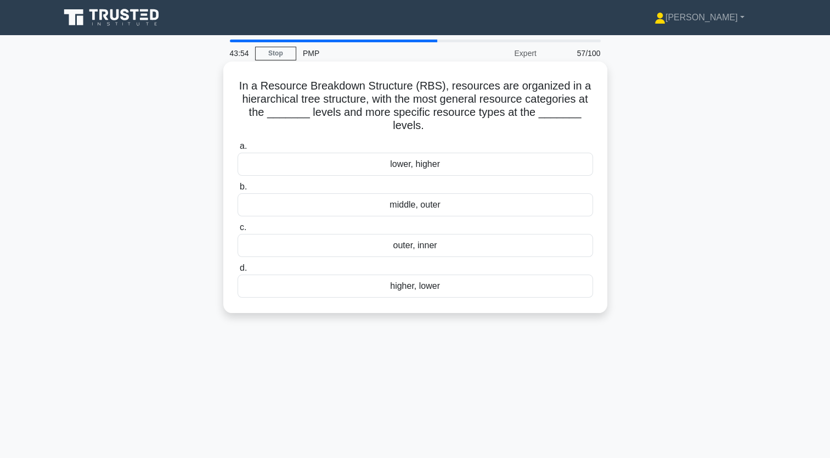
click at [421, 162] on div "lower, higher" at bounding box center [416, 164] width 356 height 23
click at [238, 150] on input "a. lower, higher" at bounding box center [238, 146] width 0 height 7
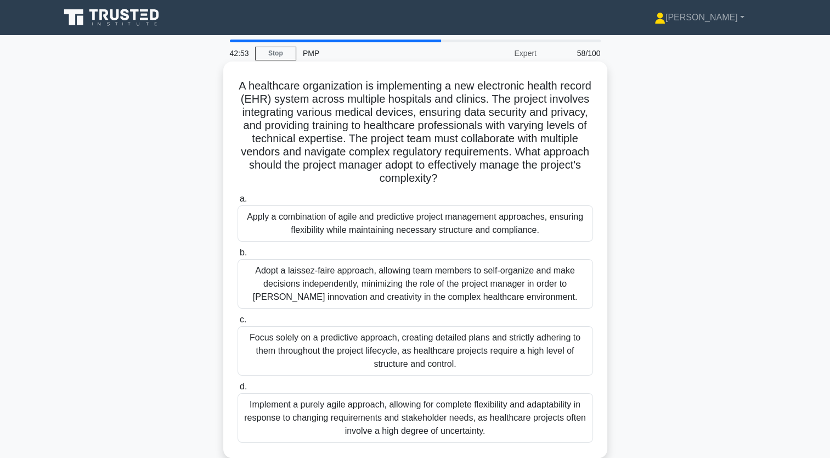
click at [410, 221] on div "Apply a combination of agile and predictive project management approaches, ensu…" at bounding box center [416, 223] width 356 height 36
click at [238, 202] on input "a. Apply a combination of agile and predictive project management approaches, e…" at bounding box center [238, 198] width 0 height 7
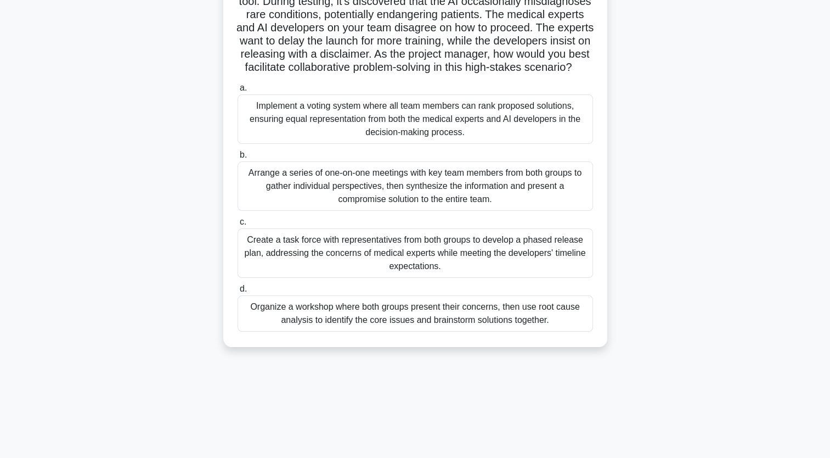
scroll to position [110, 0]
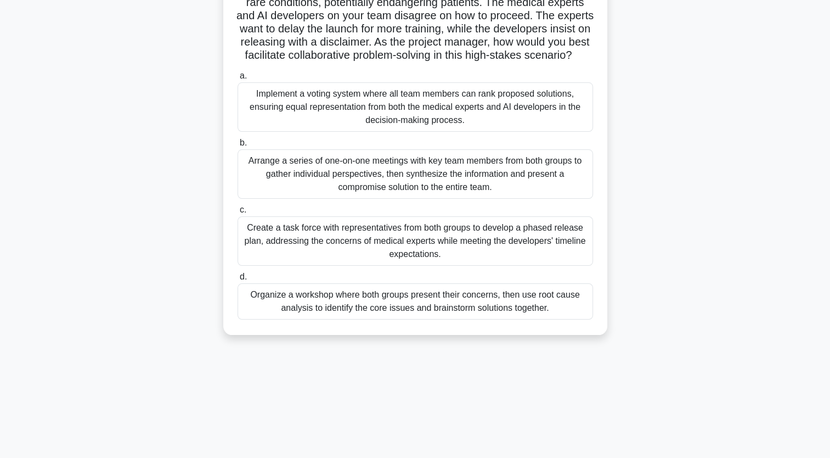
click at [447, 311] on div "Organize a workshop where both groups present their concerns, then use root cau…" at bounding box center [416, 301] width 356 height 36
click at [238, 280] on input "d. Organize a workshop where both groups present their concerns, then use root …" at bounding box center [238, 276] width 0 height 7
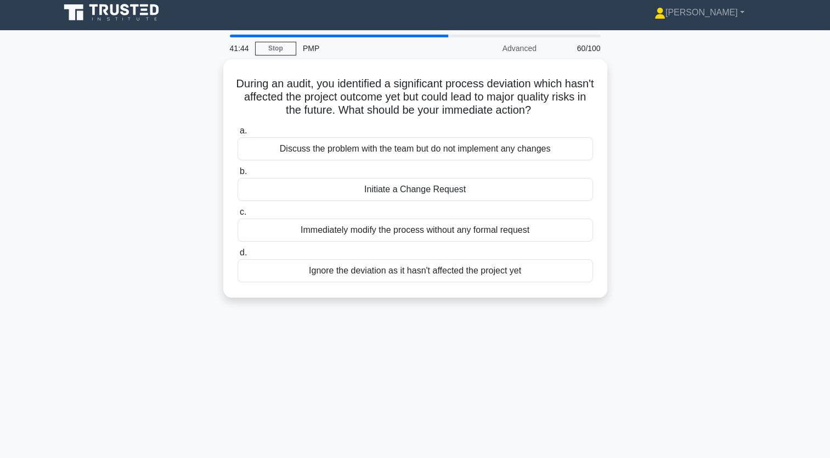
scroll to position [0, 0]
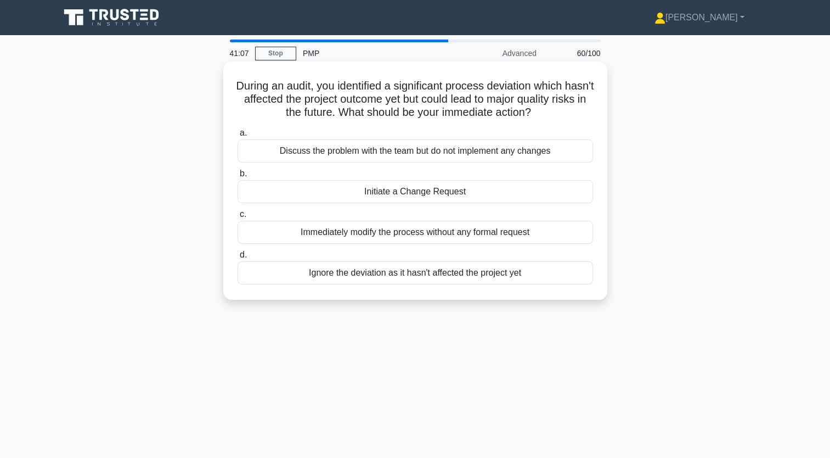
click at [407, 196] on div "Initiate a Change Request" at bounding box center [416, 191] width 356 height 23
click at [238, 177] on input "b. Initiate a Change Request" at bounding box center [238, 173] width 0 height 7
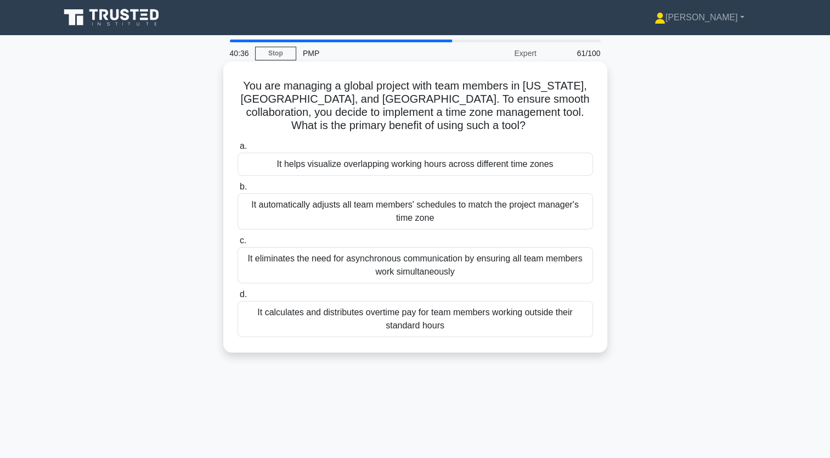
click at [474, 209] on div "It automatically adjusts all team members' schedules to match the project manag…" at bounding box center [416, 211] width 356 height 36
click at [238, 190] on input "b. It automatically adjusts all team members' schedules to match the project ma…" at bounding box center [238, 186] width 0 height 7
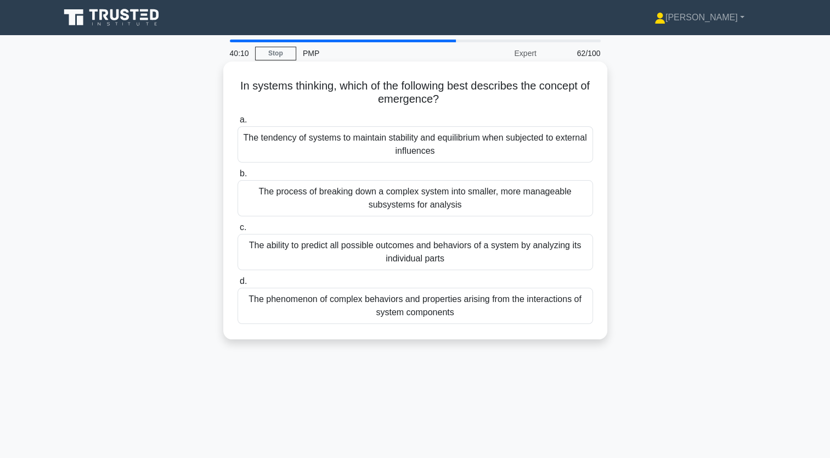
click at [426, 311] on div "The phenomenon of complex behaviors and properties arising from the interaction…" at bounding box center [416, 305] width 356 height 36
click at [238, 285] on input "d. The phenomenon of complex behaviors and properties arising from the interact…" at bounding box center [238, 281] width 0 height 7
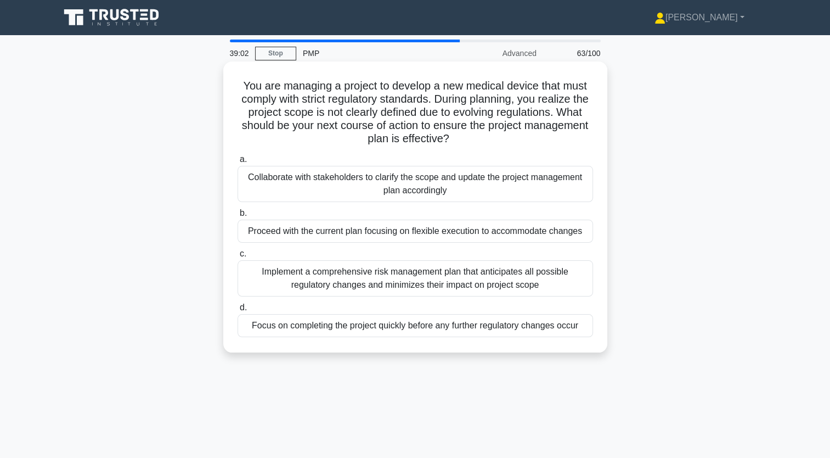
click at [477, 238] on div "Proceed with the current plan focusing on flexible execution to accommodate cha…" at bounding box center [416, 230] width 356 height 23
click at [238, 217] on input "b. Proceed with the current plan focusing on flexible execution to accommodate …" at bounding box center [238, 213] width 0 height 7
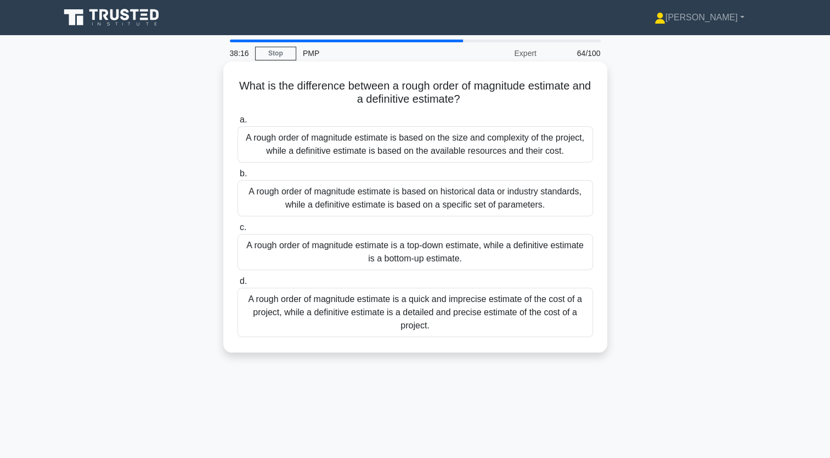
click at [422, 312] on div "A rough order of magnitude estimate is a quick and imprecise estimate of the co…" at bounding box center [416, 311] width 356 height 49
click at [238, 285] on input "d. A rough order of magnitude estimate is a quick and imprecise estimate of the…" at bounding box center [238, 281] width 0 height 7
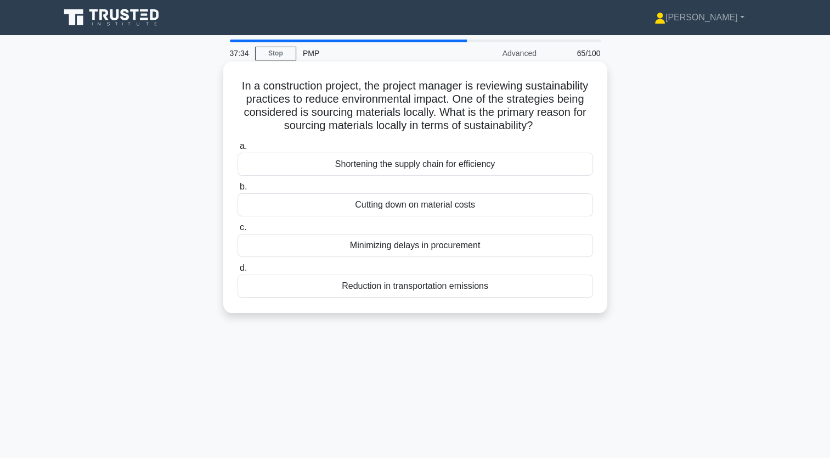
click at [387, 297] on div "Reduction in transportation emissions" at bounding box center [416, 285] width 356 height 23
click at [238, 272] on input "d. Reduction in transportation emissions" at bounding box center [238, 267] width 0 height 7
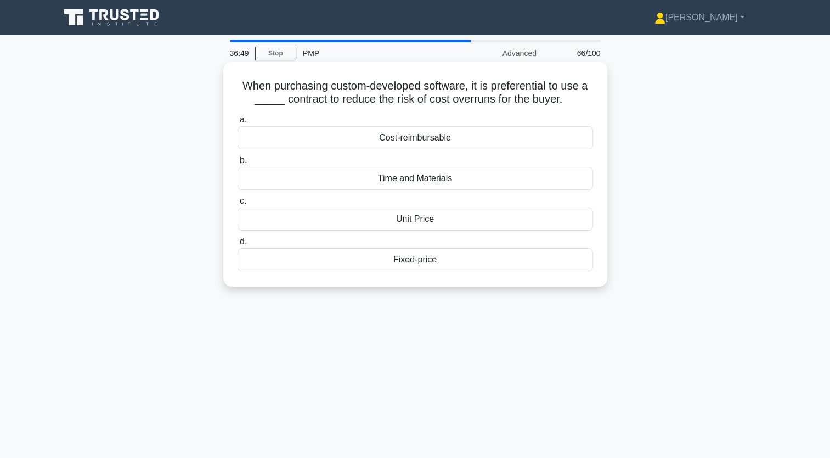
click at [401, 260] on div "Fixed-price" at bounding box center [416, 259] width 356 height 23
click at [238, 245] on input "d. Fixed-price" at bounding box center [238, 241] width 0 height 7
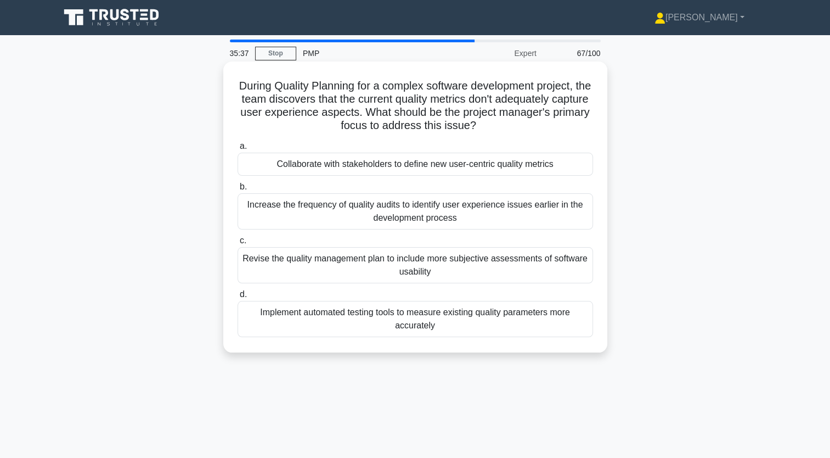
click at [408, 165] on div "Collaborate with stakeholders to define new user-centric quality metrics" at bounding box center [416, 164] width 356 height 23
click at [238, 150] on input "a. Collaborate with stakeholders to define new user-centric quality metrics" at bounding box center [238, 146] width 0 height 7
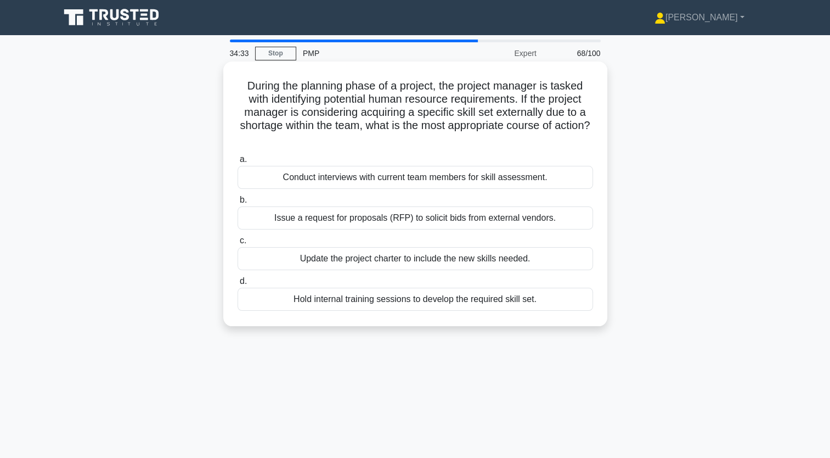
click at [465, 219] on div "Issue a request for proposals (RFP) to solicit bids from external vendors." at bounding box center [416, 217] width 356 height 23
click at [238, 204] on input "b. Issue a request for proposals (RFP) to solicit bids from external vendors." at bounding box center [238, 199] width 0 height 7
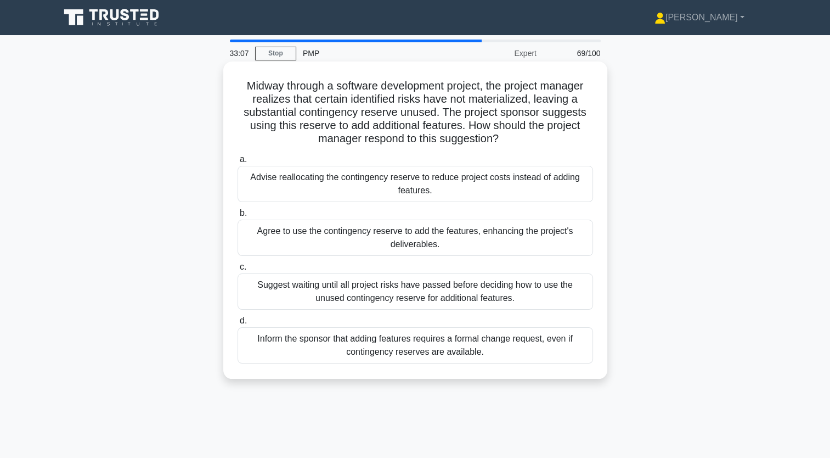
click at [450, 346] on div "Inform the sponsor that adding features requires a formal change request, even …" at bounding box center [416, 345] width 356 height 36
click at [238, 324] on input "d. Inform the sponsor that adding features requires a formal change request, ev…" at bounding box center [238, 320] width 0 height 7
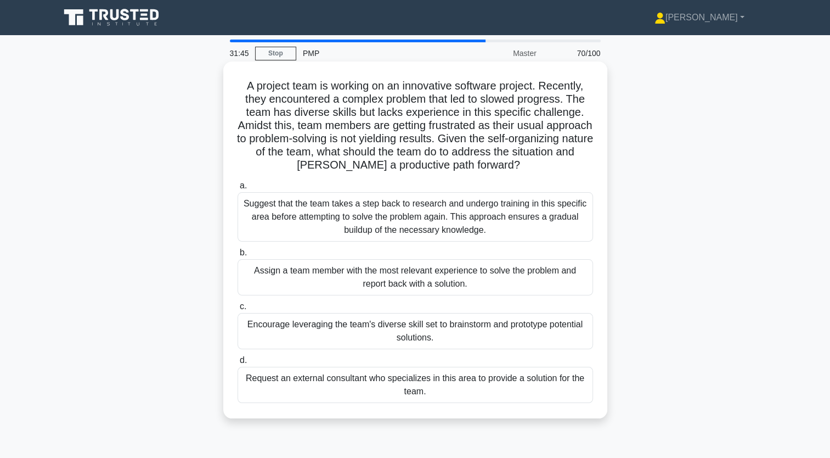
click at [449, 330] on div "Encourage leveraging the team's diverse skill set to brainstorm and prototype p…" at bounding box center [416, 331] width 356 height 36
click at [238, 310] on input "c. Encourage leveraging the team's diverse skill set to brainstorm and prototyp…" at bounding box center [238, 306] width 0 height 7
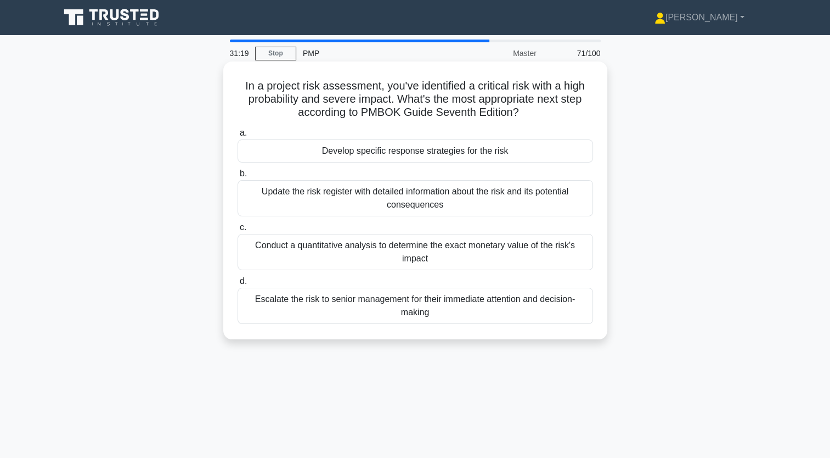
click at [492, 191] on div "Update the risk register with detailed information about the risk and its poten…" at bounding box center [416, 198] width 356 height 36
click at [238, 177] on input "b. Update the risk register with detailed information about the risk and its po…" at bounding box center [238, 173] width 0 height 7
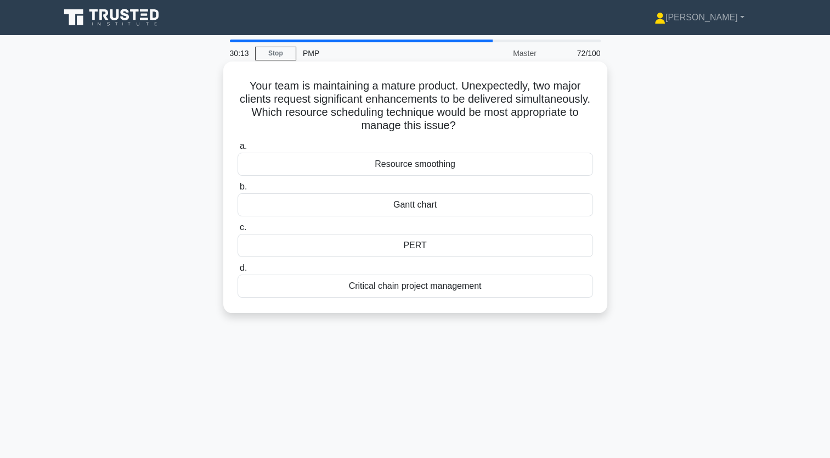
click at [435, 166] on div "Resource smoothing" at bounding box center [416, 164] width 356 height 23
click at [238, 150] on input "a. Resource smoothing" at bounding box center [238, 146] width 0 height 7
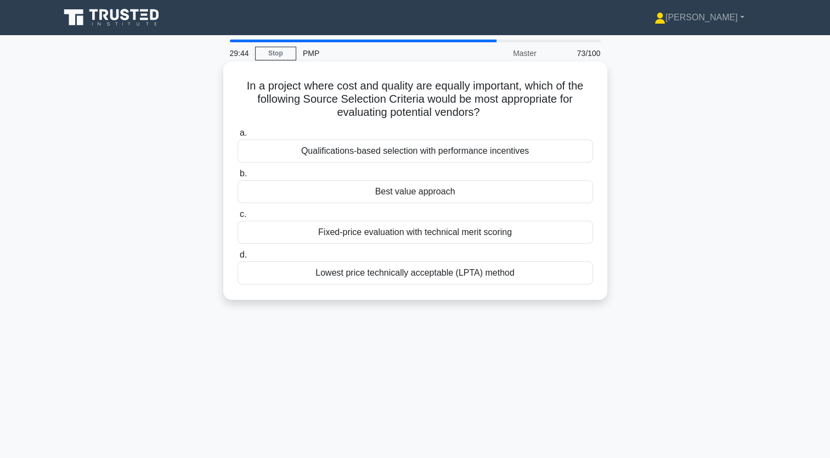
click at [450, 233] on div "Fixed-price evaluation with technical merit scoring" at bounding box center [416, 232] width 356 height 23
click at [238, 218] on input "c. Fixed-price evaluation with technical merit scoring" at bounding box center [238, 214] width 0 height 7
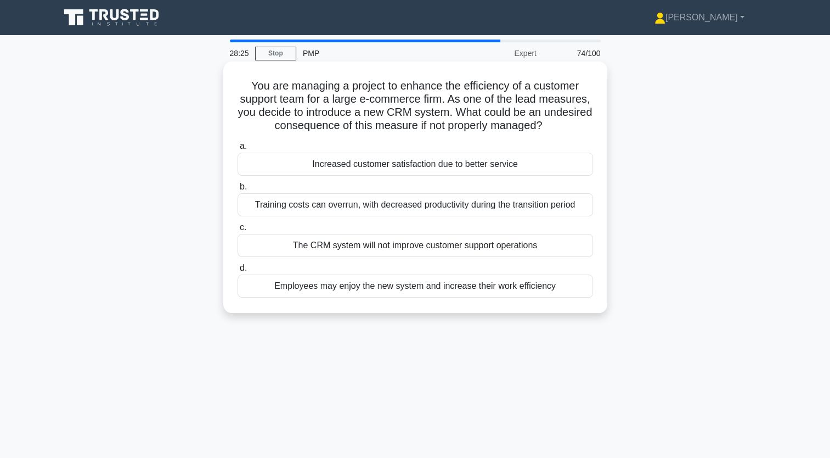
click at [401, 245] on div "The CRM system will not improve customer support operations" at bounding box center [416, 245] width 356 height 23
click at [238, 231] on input "c. The CRM system will not improve customer support operations" at bounding box center [238, 227] width 0 height 7
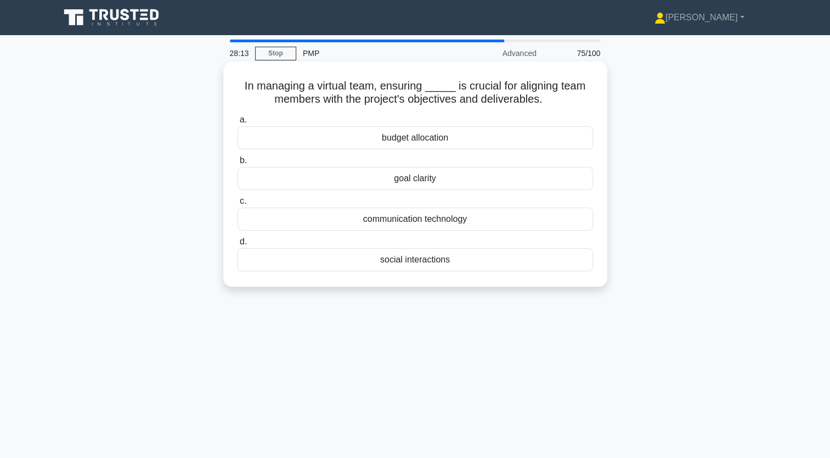
click at [417, 183] on div "goal clarity" at bounding box center [416, 178] width 356 height 23
click at [238, 164] on input "b. goal clarity" at bounding box center [238, 160] width 0 height 7
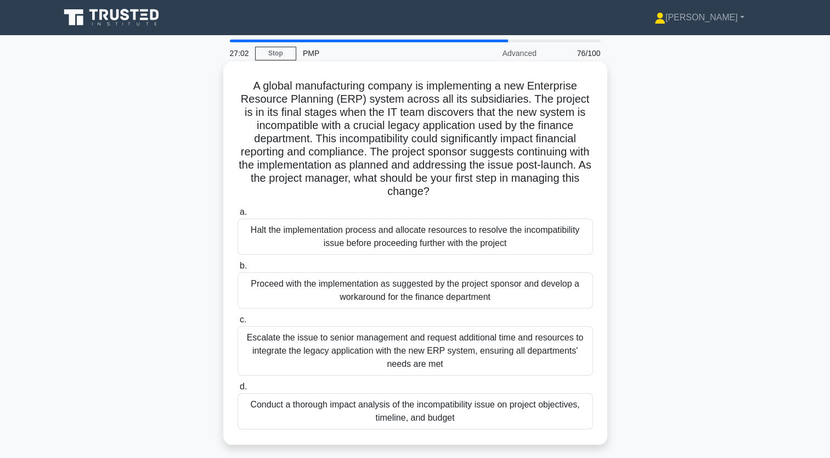
click at [445, 406] on div "Conduct a thorough impact analysis of the incompatibility issue on project obje…" at bounding box center [416, 411] width 356 height 36
click at [238, 390] on input "d. Conduct a thorough impact analysis of the incompatibility issue on project o…" at bounding box center [238, 386] width 0 height 7
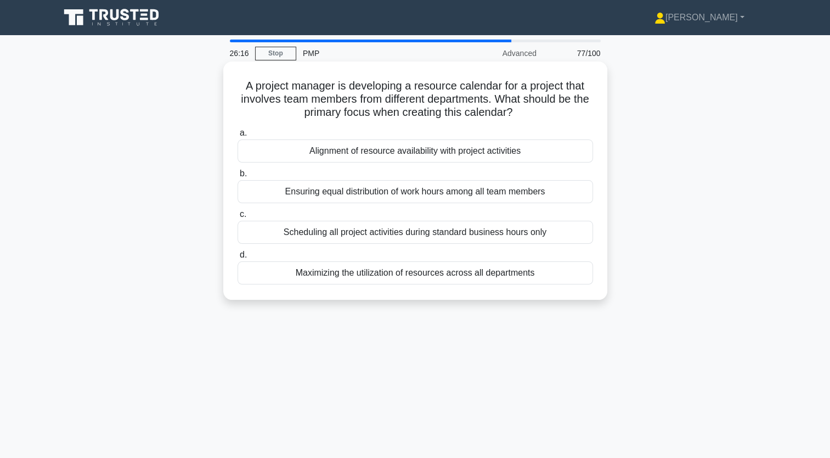
click at [435, 191] on div "Ensuring equal distribution of work hours among all team members" at bounding box center [416, 191] width 356 height 23
click at [238, 177] on input "b. Ensuring equal distribution of work hours among all team members" at bounding box center [238, 173] width 0 height 7
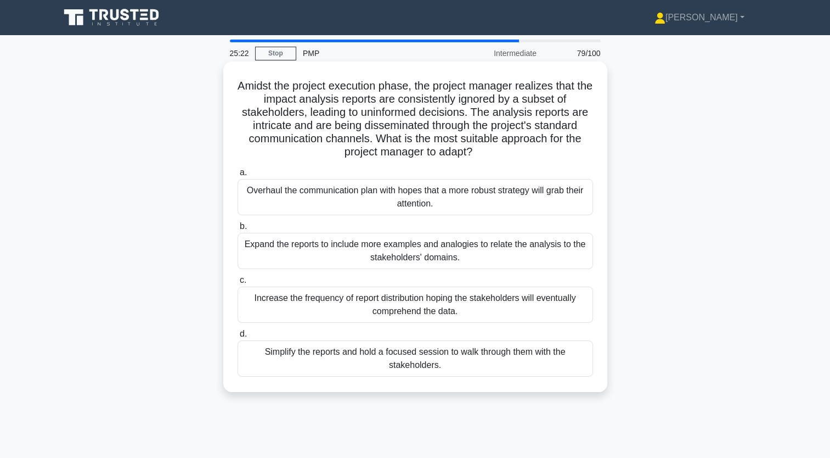
click at [424, 358] on div "Simplify the reports and hold a focused session to walk through them with the s…" at bounding box center [416, 358] width 356 height 36
click at [238, 337] on input "d. Simplify the reports and hold a focused session to walk through them with th…" at bounding box center [238, 333] width 0 height 7
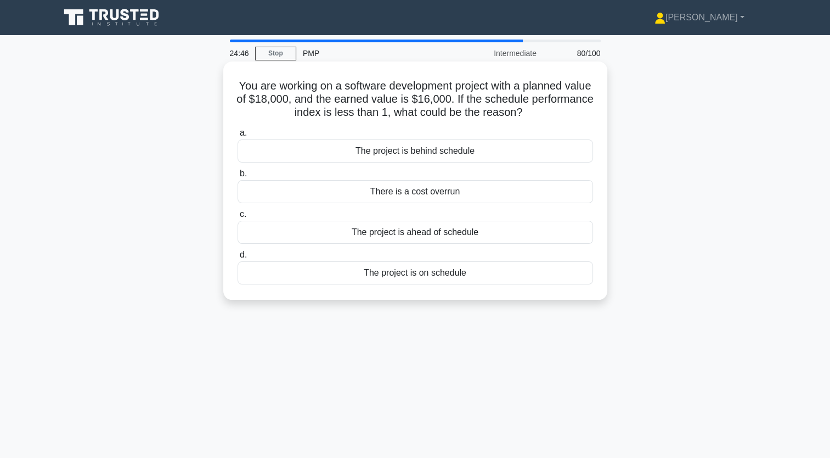
click at [410, 154] on div "The project is behind schedule" at bounding box center [416, 150] width 356 height 23
click at [238, 137] on input "a. The project is behind schedule" at bounding box center [238, 132] width 0 height 7
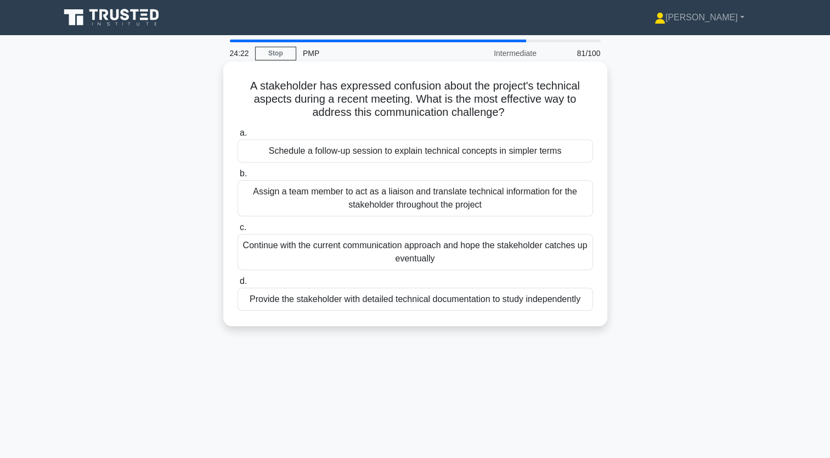
click at [351, 150] on div "Schedule a follow-up session to explain technical concepts in simpler terms" at bounding box center [416, 150] width 356 height 23
click at [238, 137] on input "a. Schedule a follow-up session to explain technical concepts in simpler terms" at bounding box center [238, 132] width 0 height 7
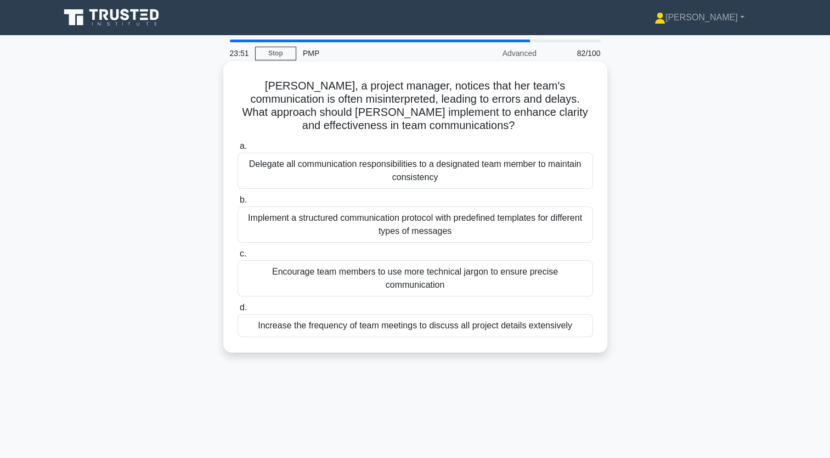
click at [384, 228] on div "Implement a structured communication protocol with predefined templates for dif…" at bounding box center [416, 224] width 356 height 36
click at [238, 204] on input "b. Implement a structured communication protocol with predefined templates for …" at bounding box center [238, 199] width 0 height 7
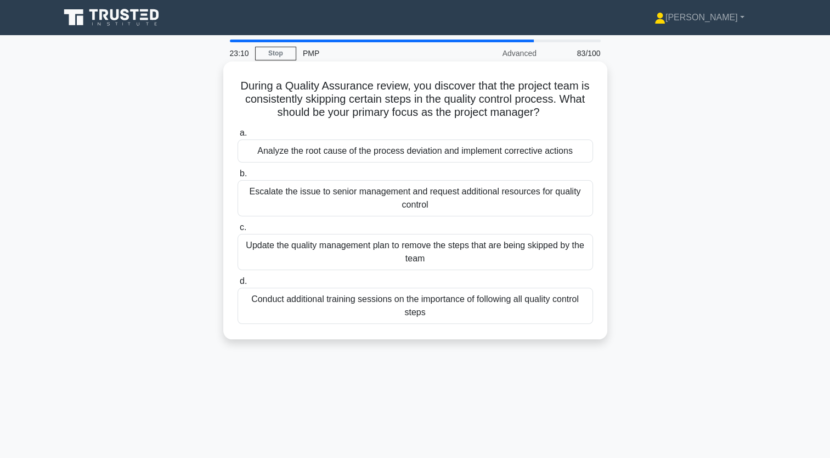
click at [416, 151] on div "Analyze the root cause of the process deviation and implement corrective actions" at bounding box center [416, 150] width 356 height 23
click at [238, 137] on input "a. Analyze the root cause of the process deviation and implement corrective act…" at bounding box center [238, 132] width 0 height 7
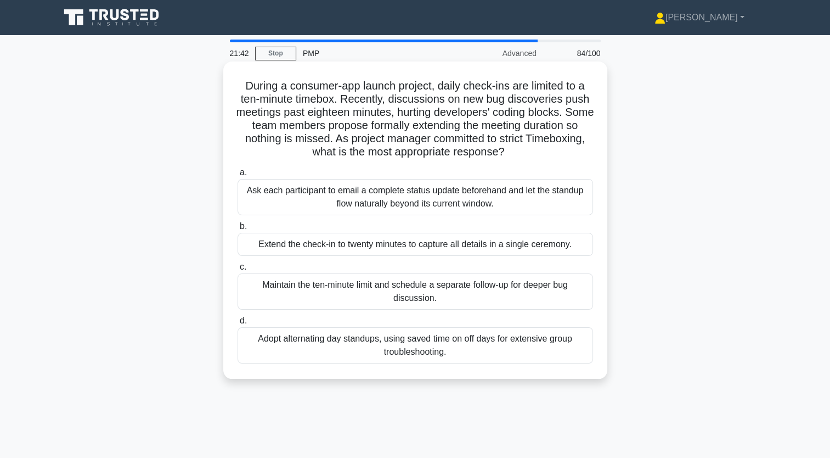
click at [453, 249] on div "Extend the check-in to twenty minutes to capture all details in a single ceremo…" at bounding box center [416, 244] width 356 height 23
click at [238, 230] on input "b. Extend the check-in to twenty minutes to capture all details in a single cer…" at bounding box center [238, 226] width 0 height 7
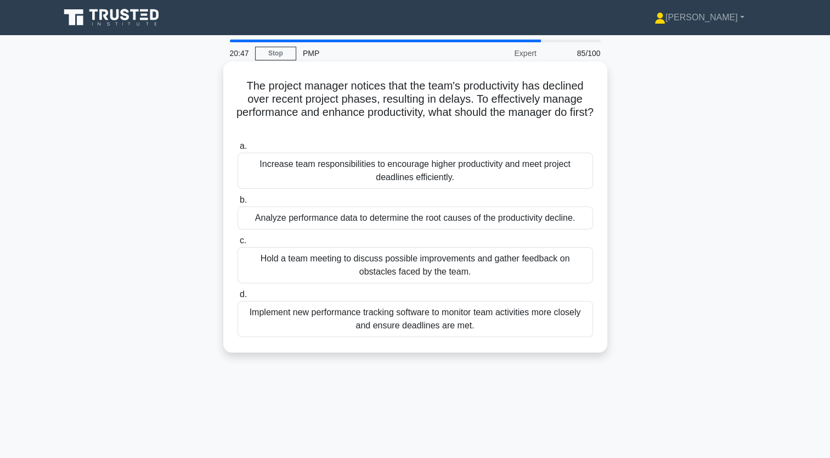
click at [400, 268] on div "Hold a team meeting to discuss possible improvements and gather feedback on obs…" at bounding box center [416, 265] width 356 height 36
click at [238, 244] on input "c. Hold a team meeting to discuss possible improvements and gather feedback on …" at bounding box center [238, 240] width 0 height 7
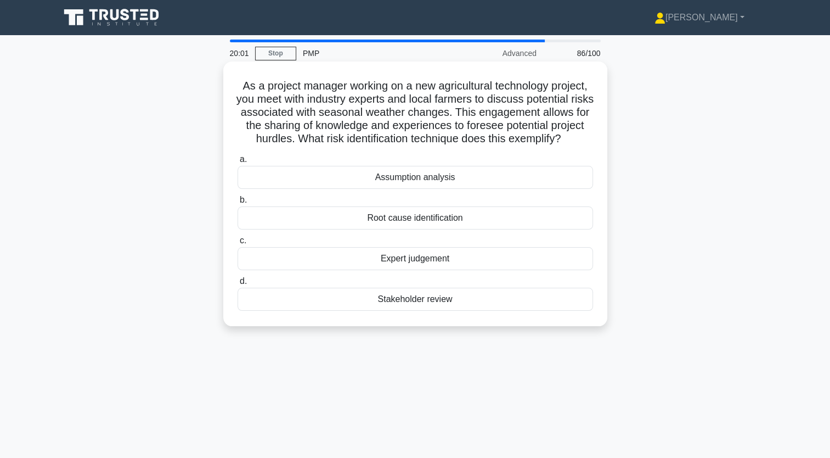
click at [421, 270] on div "Expert judgement" at bounding box center [416, 258] width 356 height 23
click at [238, 244] on input "c. Expert judgement" at bounding box center [238, 240] width 0 height 7
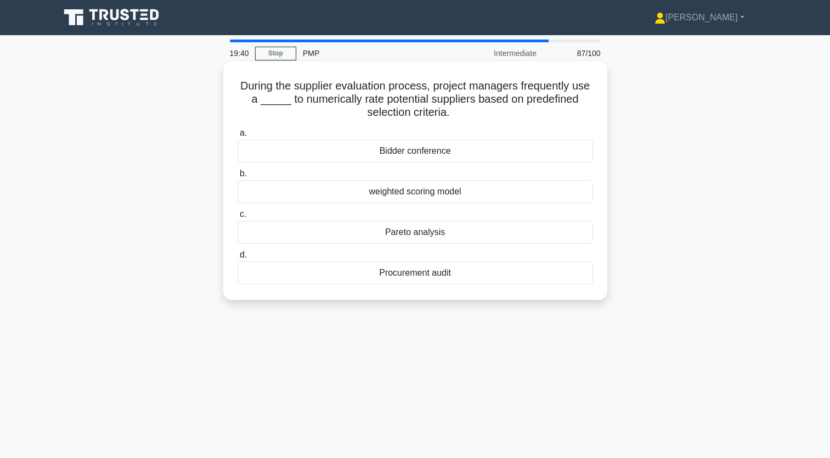
click at [426, 194] on div "weighted scoring model" at bounding box center [416, 191] width 356 height 23
click at [238, 177] on input "b. weighted scoring model" at bounding box center [238, 173] width 0 height 7
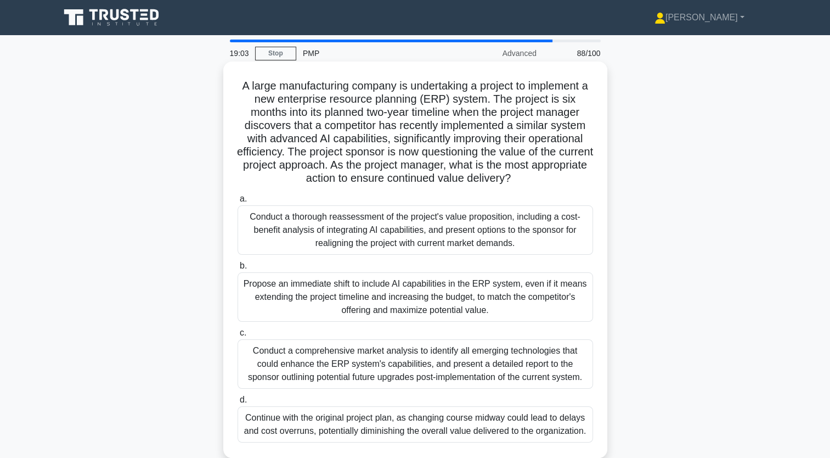
scroll to position [55, 0]
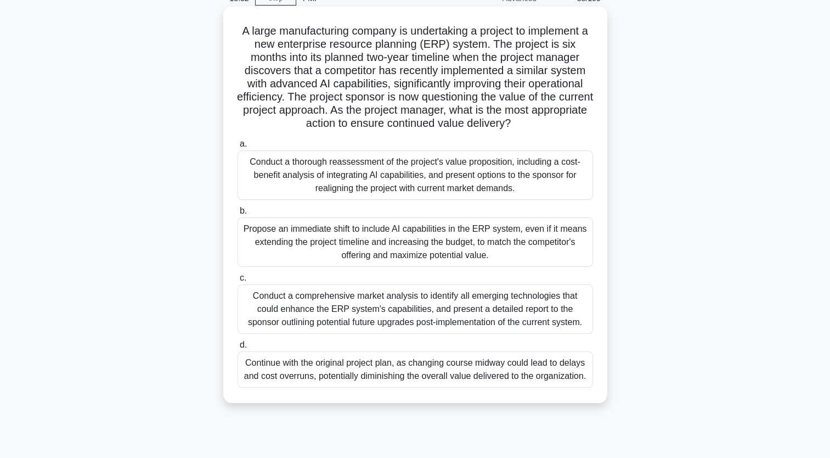
click at [365, 312] on div "Conduct a comprehensive market analysis to identify all emerging technologies t…" at bounding box center [416, 308] width 356 height 49
click at [238, 281] on input "c. Conduct a comprehensive market analysis to identify all emerging technologie…" at bounding box center [238, 277] width 0 height 7
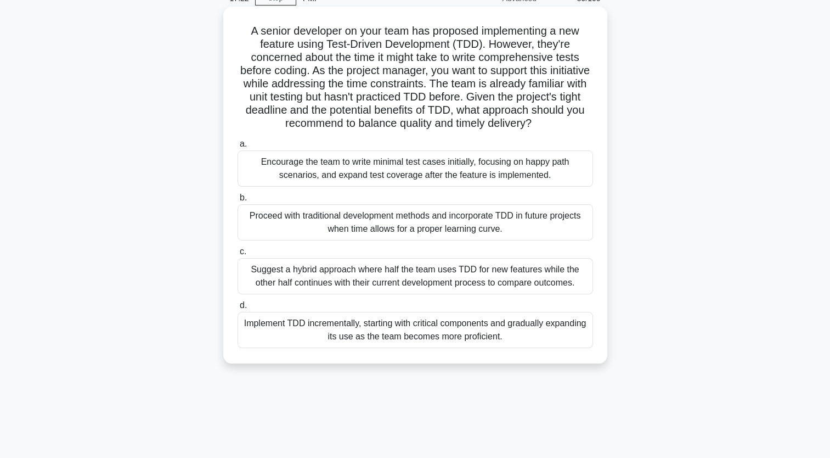
click at [449, 345] on div "Implement TDD incrementally, starting with critical components and gradually ex…" at bounding box center [416, 330] width 356 height 36
click at [238, 309] on input "d. Implement TDD incrementally, starting with critical components and gradually…" at bounding box center [238, 305] width 0 height 7
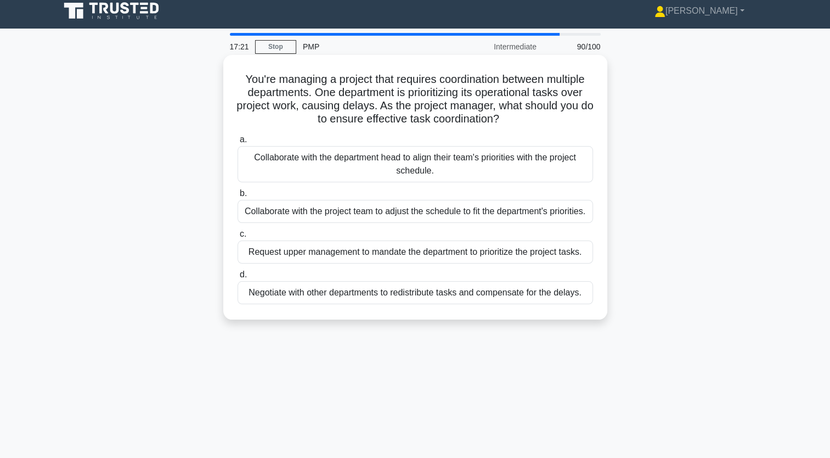
scroll to position [0, 0]
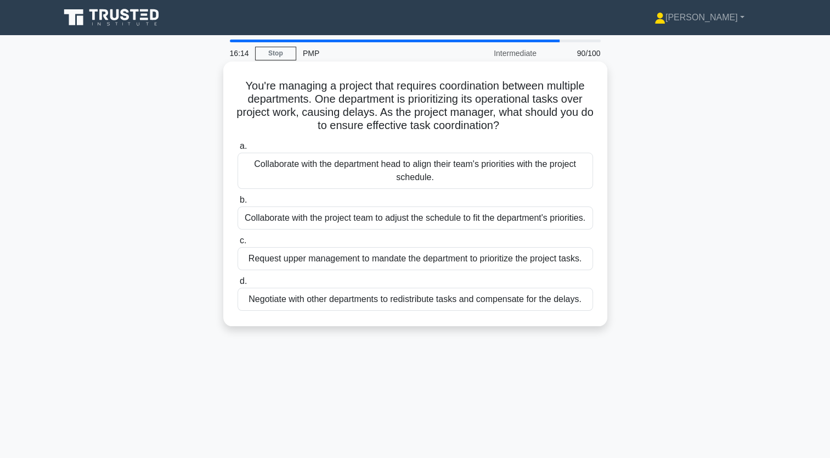
click at [450, 170] on div "Collaborate with the department head to align their team's priorities with the …" at bounding box center [416, 171] width 356 height 36
click at [238, 150] on input "a. Collaborate with the department head to align their team's priorities with t…" at bounding box center [238, 146] width 0 height 7
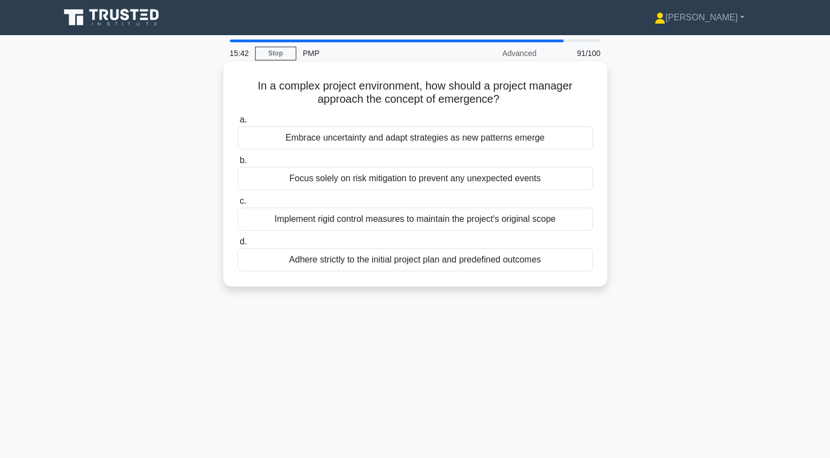
click at [399, 138] on div "Embrace uncertainty and adapt strategies as new patterns emerge" at bounding box center [416, 137] width 356 height 23
click at [238, 123] on input "a. Embrace uncertainty and adapt strategies as new patterns emerge" at bounding box center [238, 119] width 0 height 7
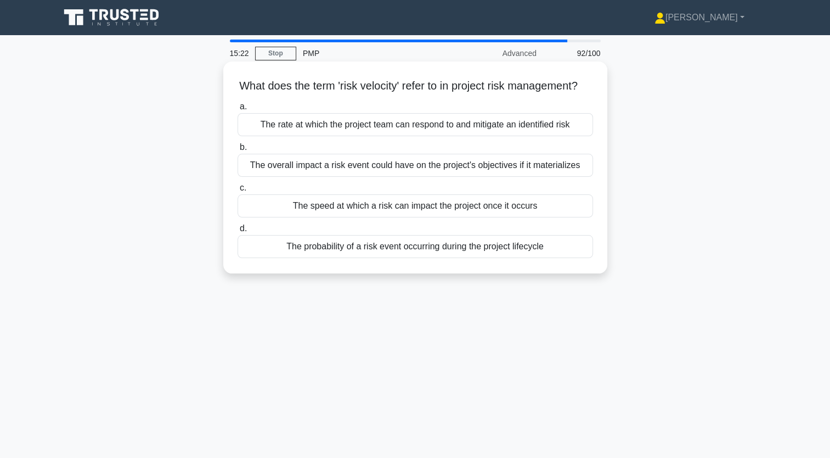
click at [458, 217] on div "The speed at which a risk can impact the project once it occurs" at bounding box center [416, 205] width 356 height 23
click at [238, 191] on input "c. The speed at which a risk can impact the project once it occurs" at bounding box center [238, 187] width 0 height 7
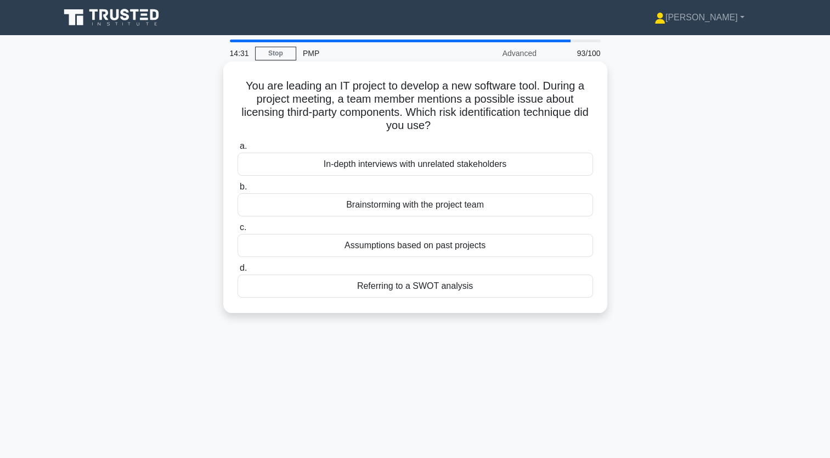
click at [430, 208] on div "Brainstorming with the project team" at bounding box center [416, 204] width 356 height 23
click at [238, 190] on input "b. Brainstorming with the project team" at bounding box center [238, 186] width 0 height 7
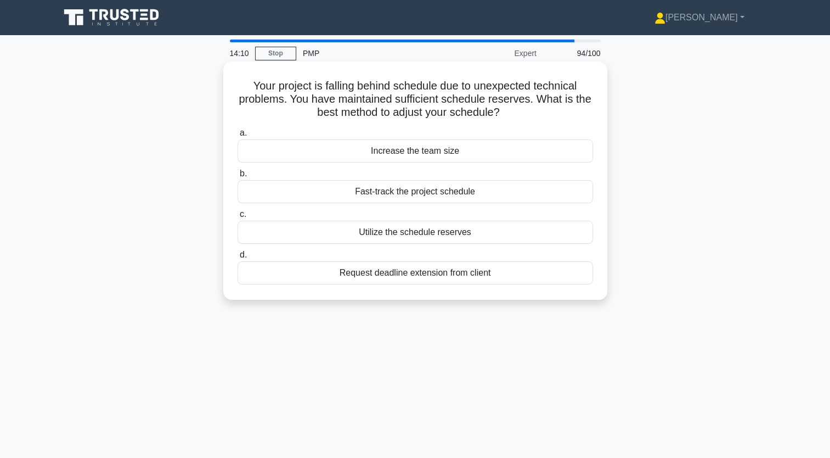
click at [406, 195] on div "Fast-track the project schedule" at bounding box center [416, 191] width 356 height 23
click at [238, 177] on input "b. Fast-track the project schedule" at bounding box center [238, 173] width 0 height 7
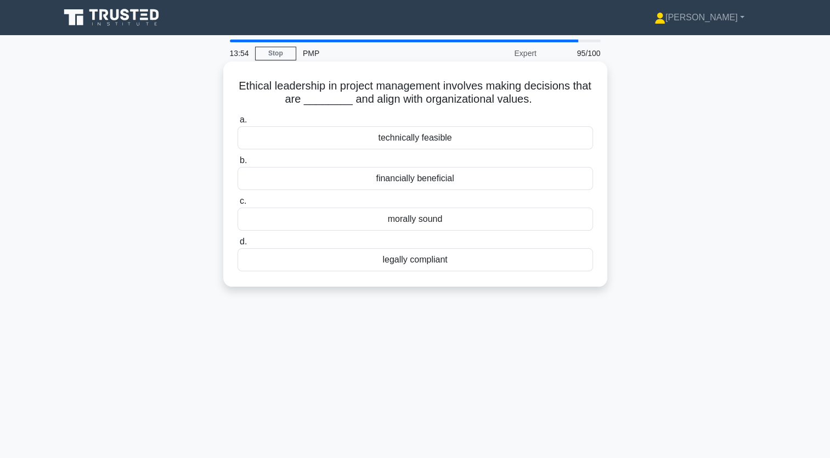
click at [414, 223] on div "morally sound" at bounding box center [416, 218] width 356 height 23
click at [238, 205] on input "c. morally sound" at bounding box center [238, 201] width 0 height 7
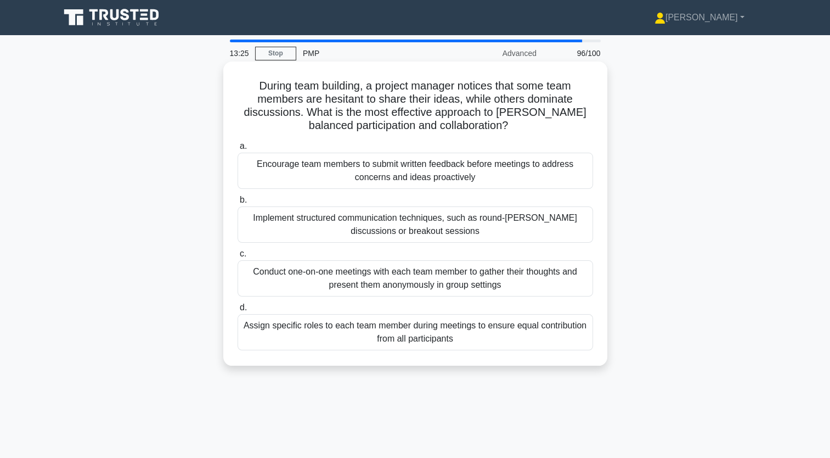
click at [408, 219] on div "Implement structured communication techniques, such as round-robin discussions …" at bounding box center [416, 224] width 356 height 36
click at [238, 204] on input "b. Implement structured communication techniques, such as round-robin discussio…" at bounding box center [238, 199] width 0 height 7
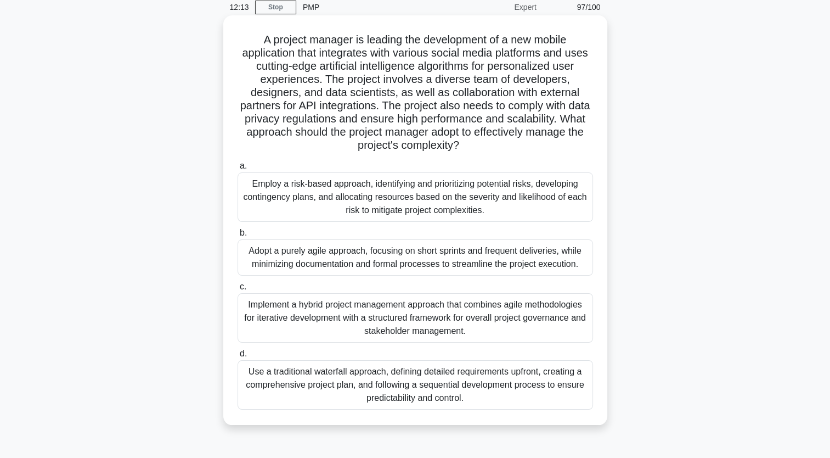
scroll to position [55, 0]
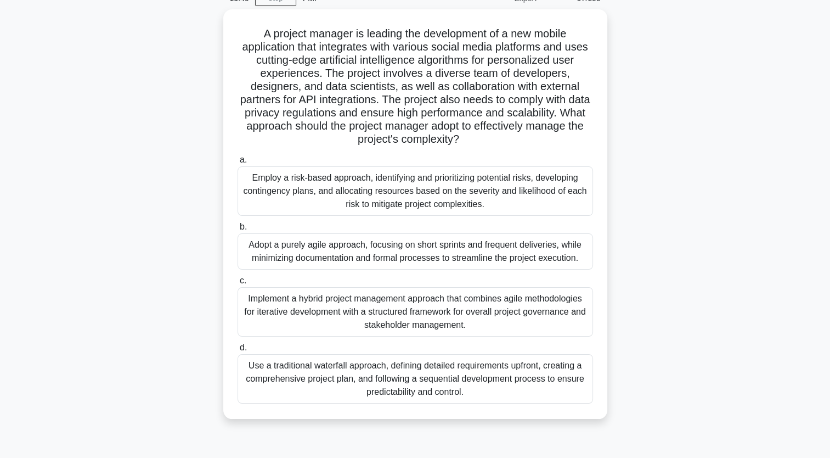
click at [409, 303] on div "Implement a hybrid project management approach that combines agile methodologie…" at bounding box center [416, 311] width 356 height 49
click at [238, 284] on input "c. Implement a hybrid project management approach that combines agile methodolo…" at bounding box center [238, 280] width 0 height 7
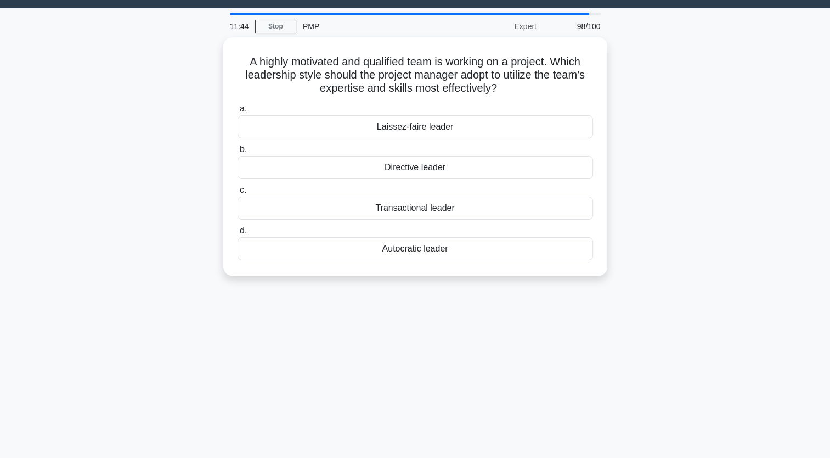
scroll to position [0, 0]
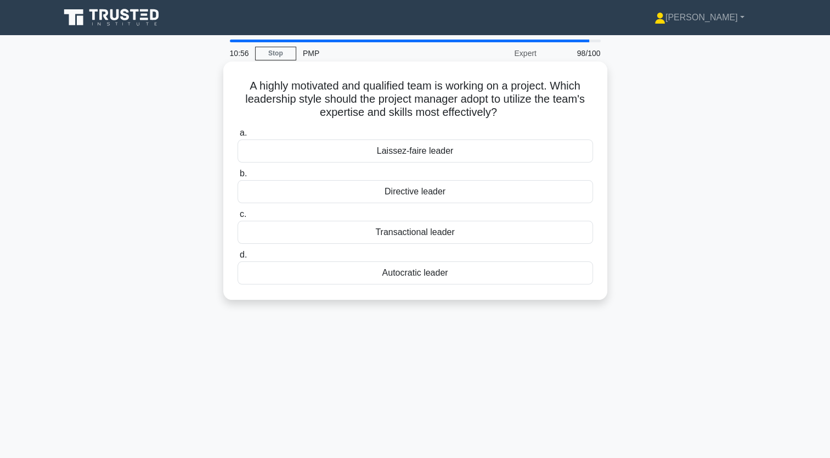
click at [437, 153] on div "Laissez-faire leader" at bounding box center [416, 150] width 356 height 23
click at [238, 137] on input "a. Laissez-faire leader" at bounding box center [238, 132] width 0 height 7
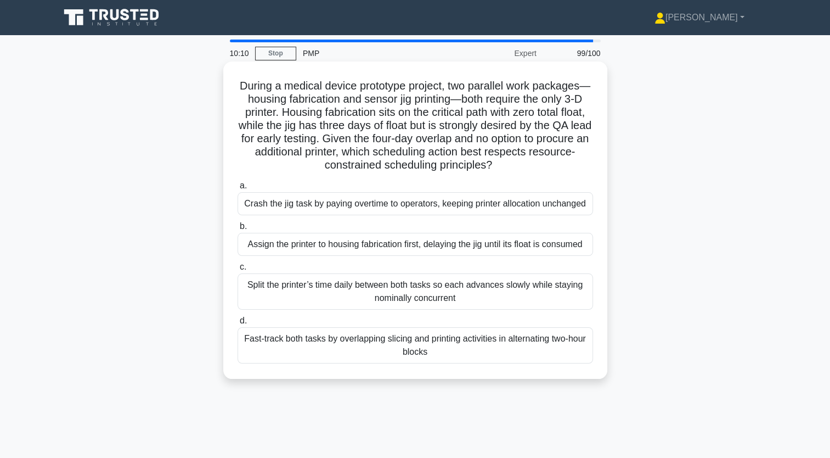
click at [512, 249] on div "Assign the printer to housing fabrication first, delaying the jig until its flo…" at bounding box center [416, 244] width 356 height 23
click at [238, 230] on input "b. Assign the printer to housing fabrication first, delaying the jig until its …" at bounding box center [238, 226] width 0 height 7
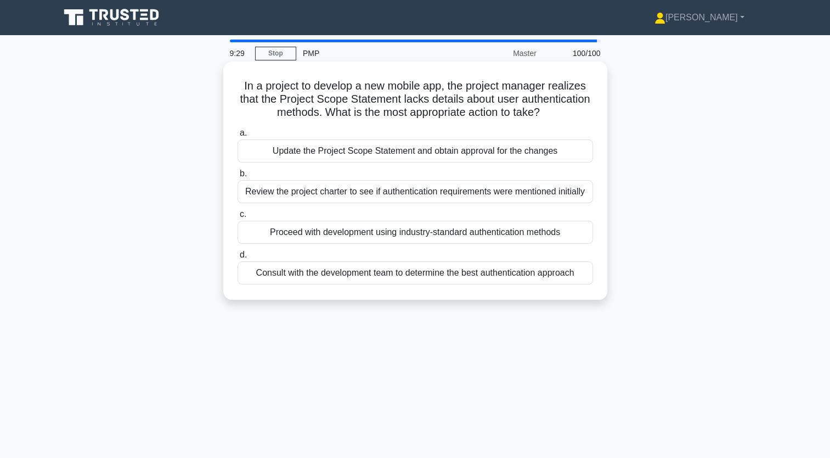
click at [340, 162] on div "Update the Project Scope Statement and obtain approval for the changes" at bounding box center [416, 150] width 356 height 23
click at [238, 137] on input "a. Update the Project Scope Statement and obtain approval for the changes" at bounding box center [238, 132] width 0 height 7
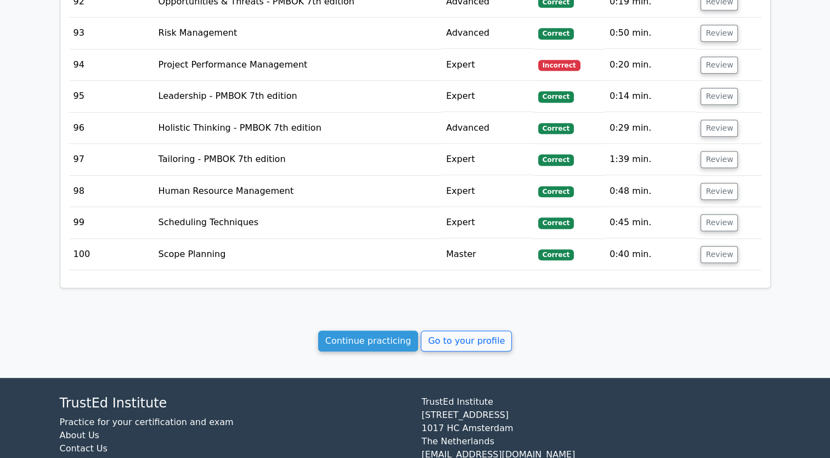
scroll to position [4965, 0]
